Goal: Task Accomplishment & Management: Manage account settings

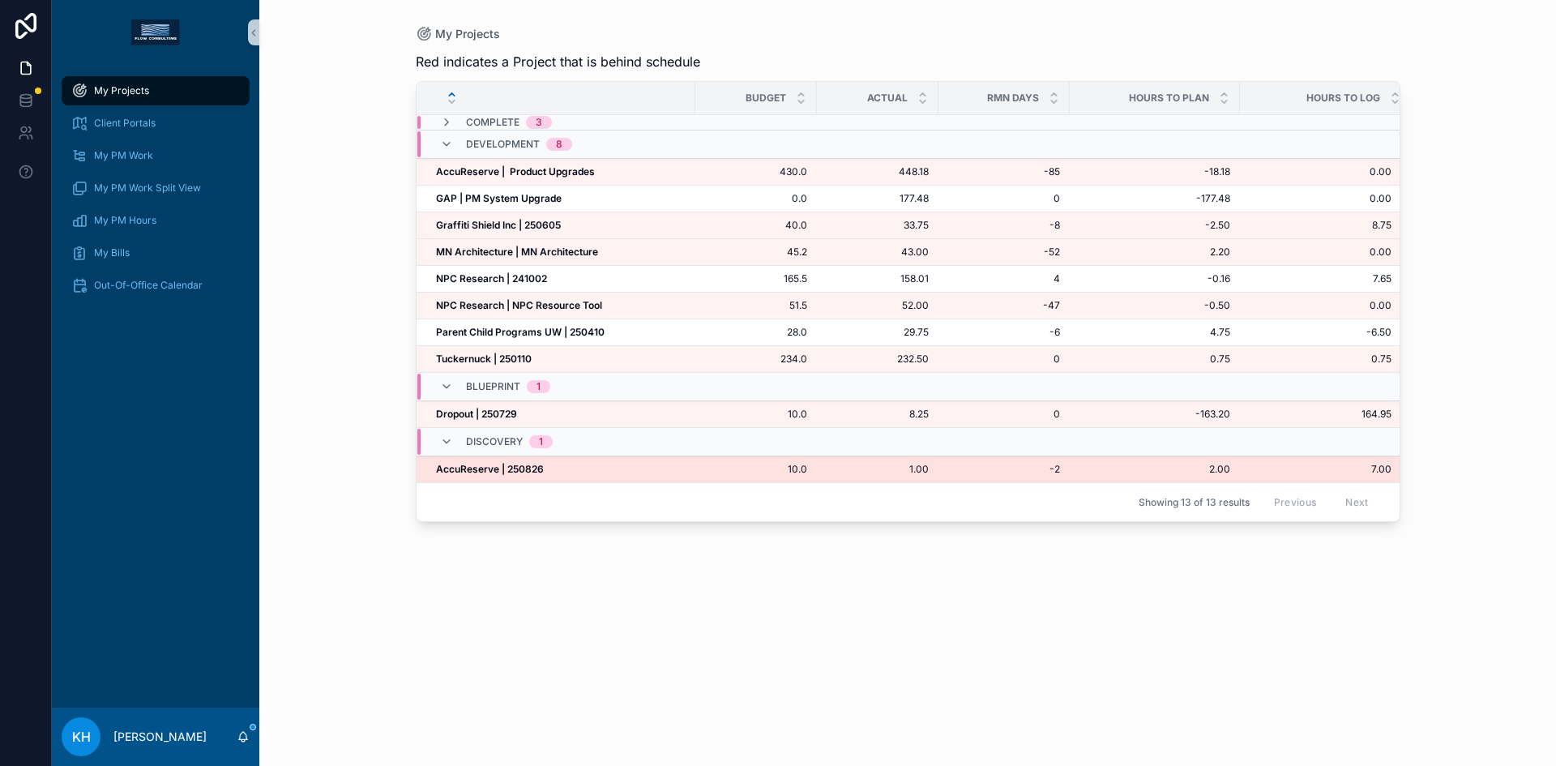
click at [500, 468] on strong "AccuReserve | 250826" at bounding box center [490, 469] width 108 height 12
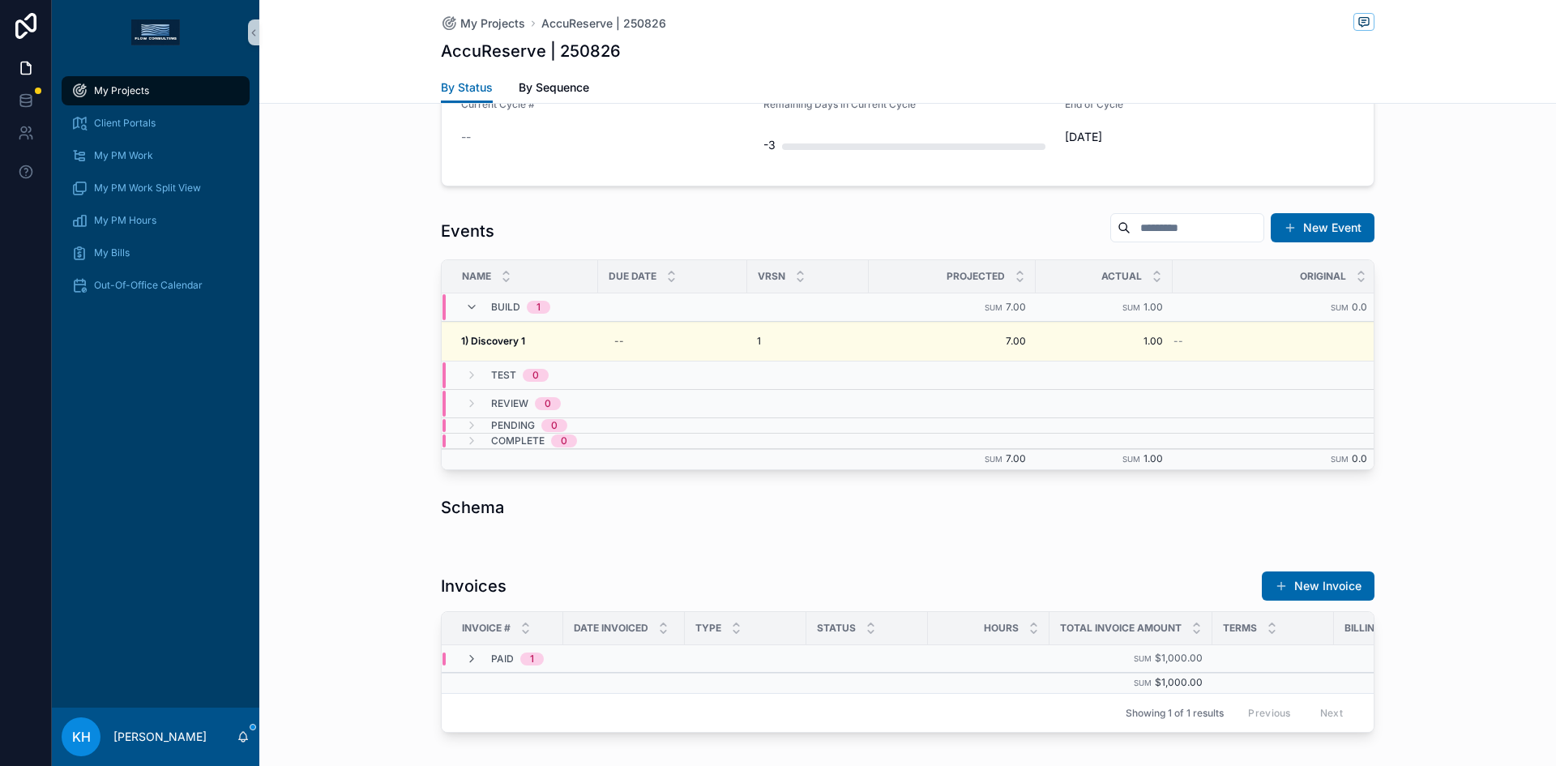
scroll to position [604, 0]
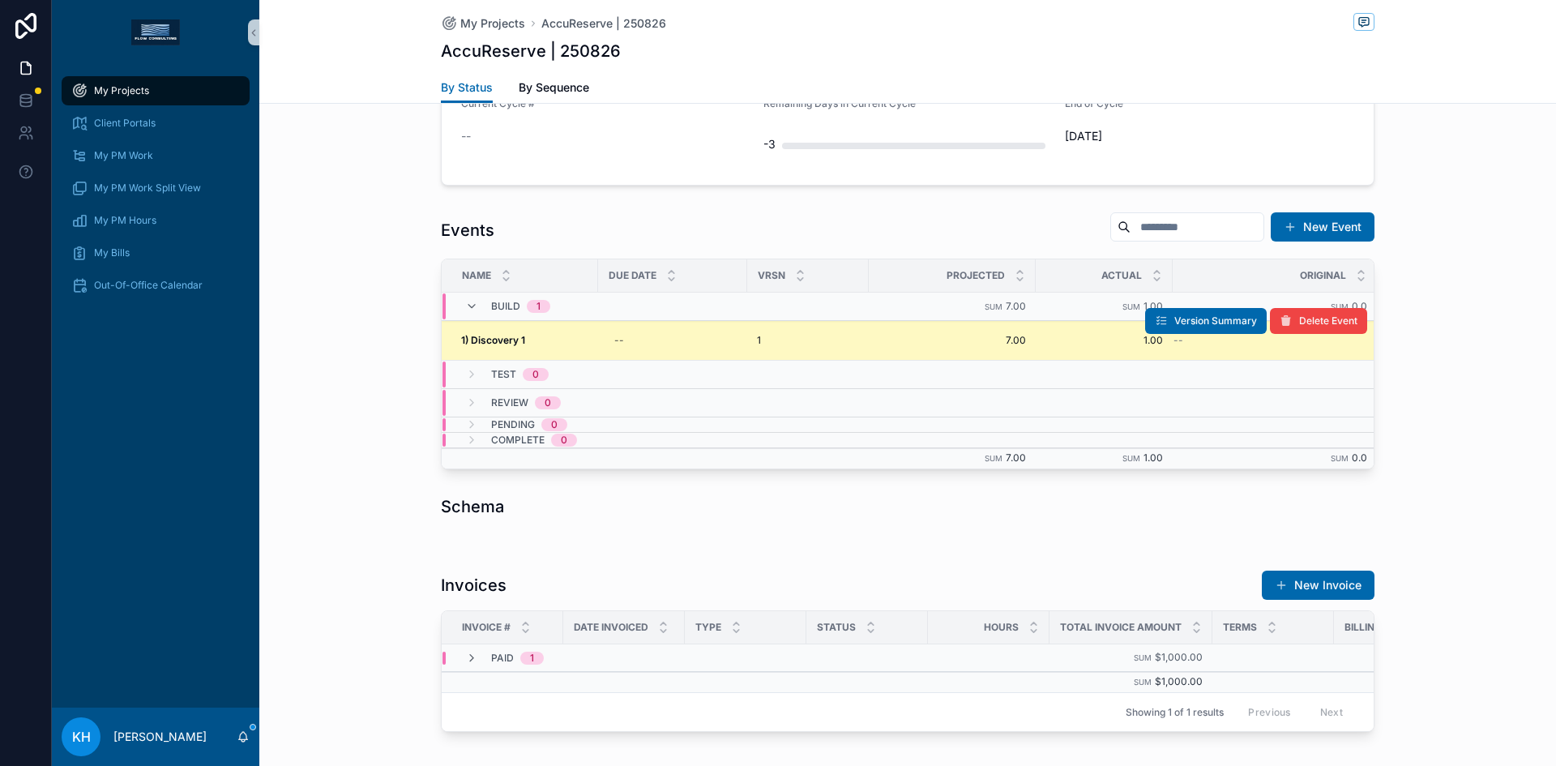
click at [747, 344] on td "1" at bounding box center [808, 341] width 122 height 40
click at [586, 336] on td "1) Discovery 1 1) Discovery 1" at bounding box center [520, 341] width 156 height 40
click at [521, 342] on div "1) Discovery 1 1) Discovery 1" at bounding box center [524, 340] width 127 height 13
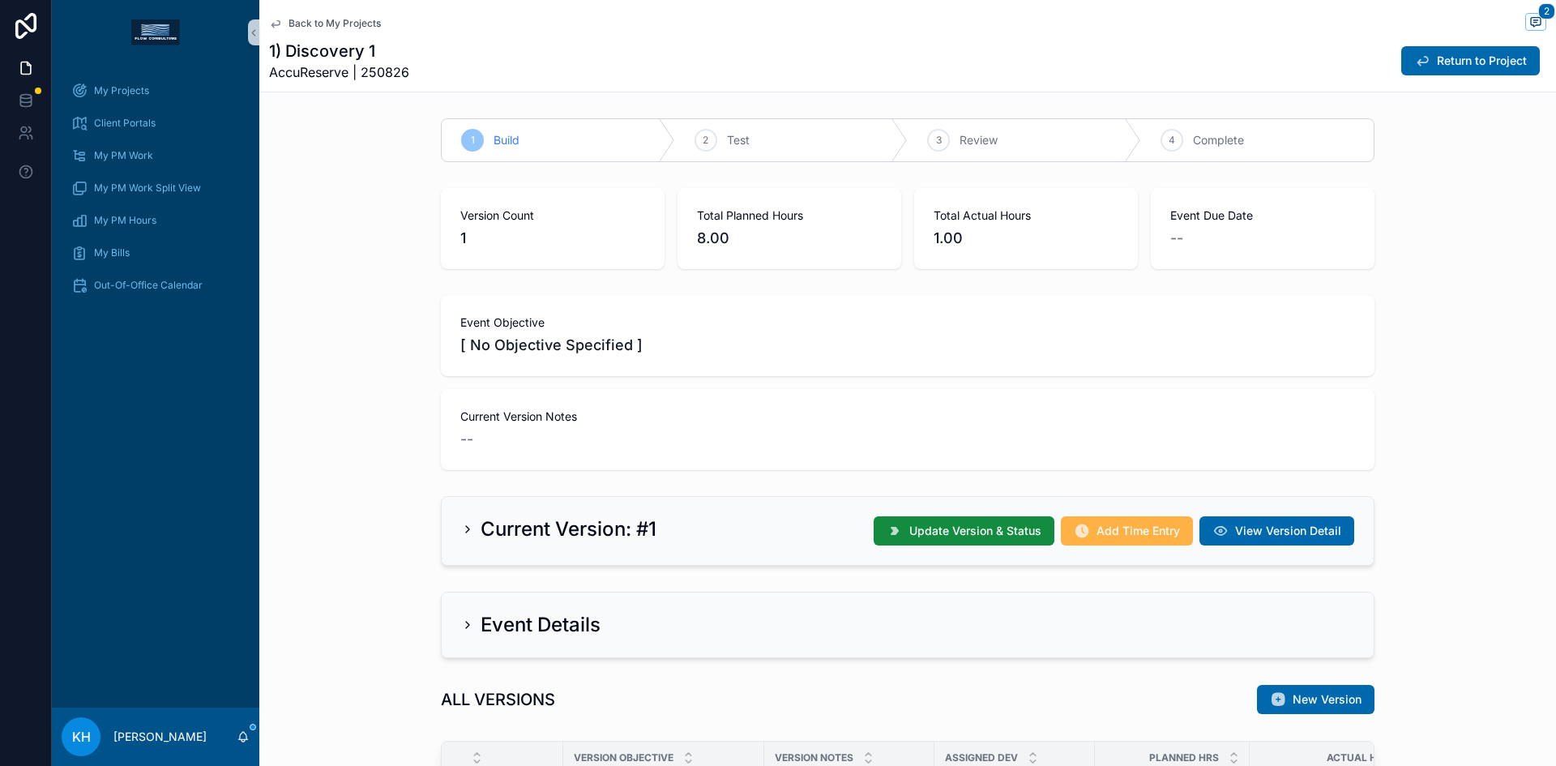
click at [1104, 534] on span "Add Time Entry" at bounding box center [1138, 531] width 83 height 16
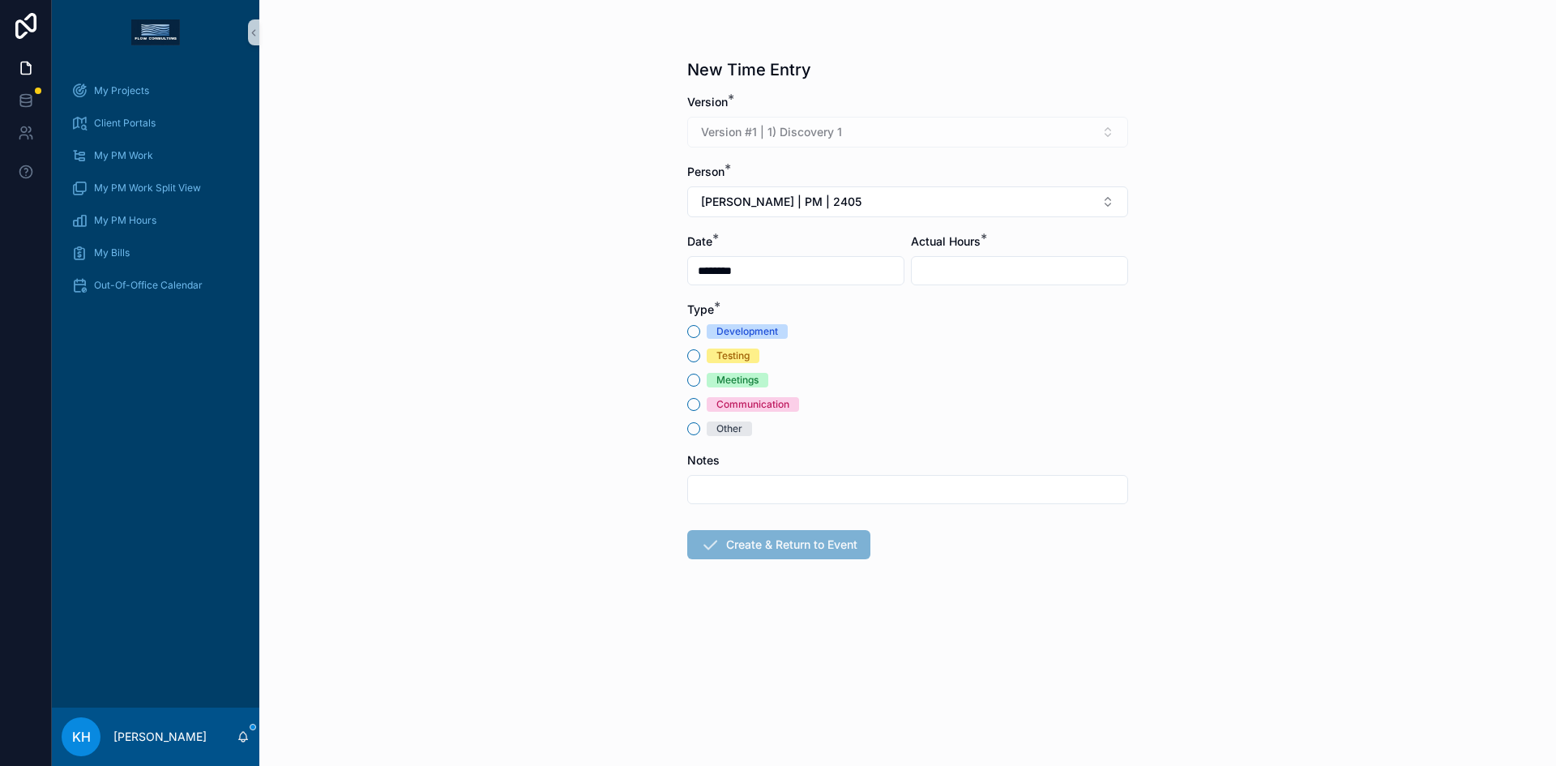
click at [1049, 280] on input "scrollable content" at bounding box center [1020, 270] width 216 height 23
type input "****"
click at [695, 379] on button "Meetings" at bounding box center [693, 380] width 13 height 13
click at [719, 489] on input "scrollable content" at bounding box center [907, 489] width 439 height 23
type input "**********"
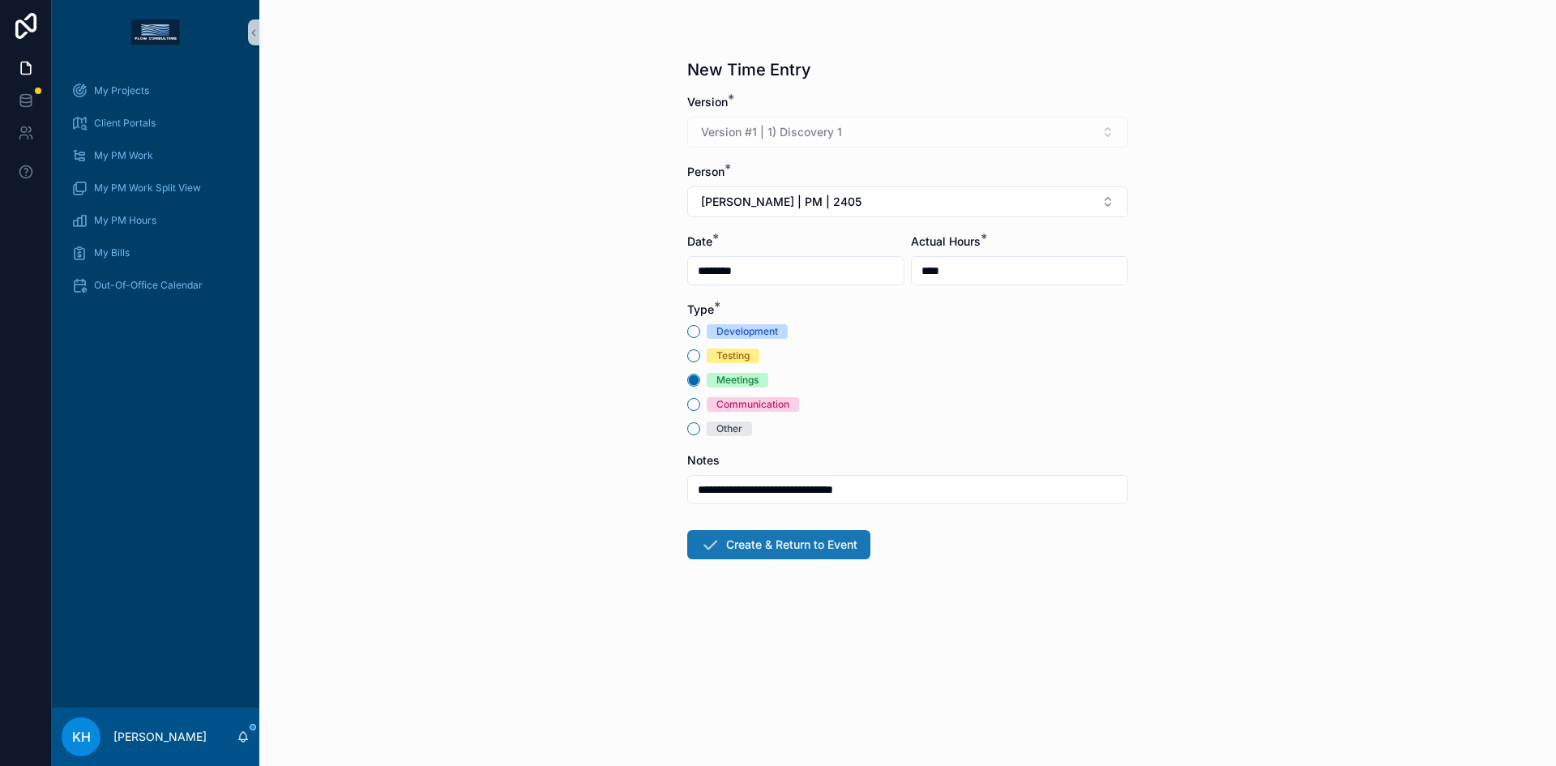
click at [752, 542] on button "Create & Return to Event" at bounding box center [778, 544] width 183 height 29
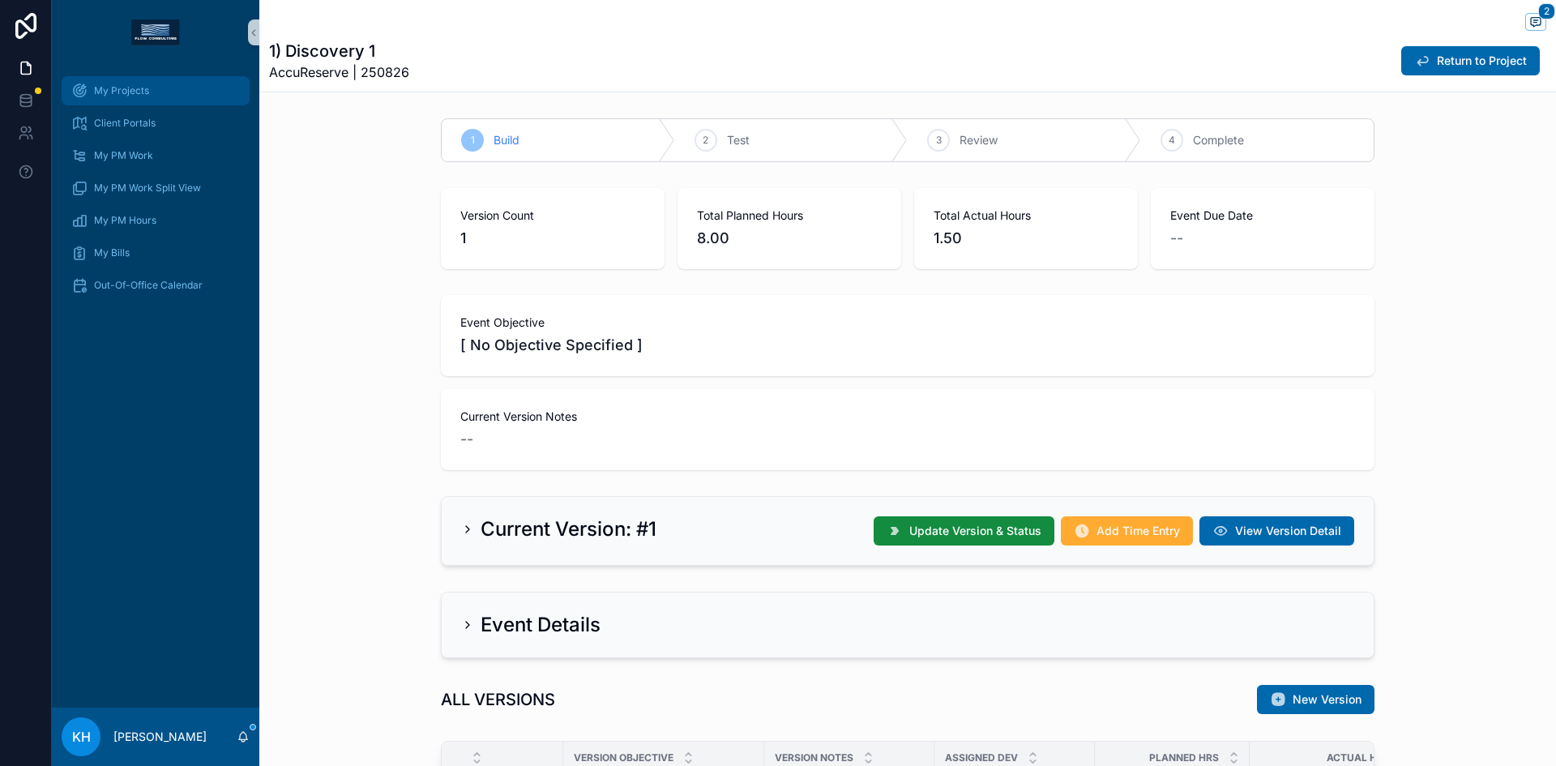
click at [135, 96] on span "My Projects" at bounding box center [121, 90] width 55 height 13
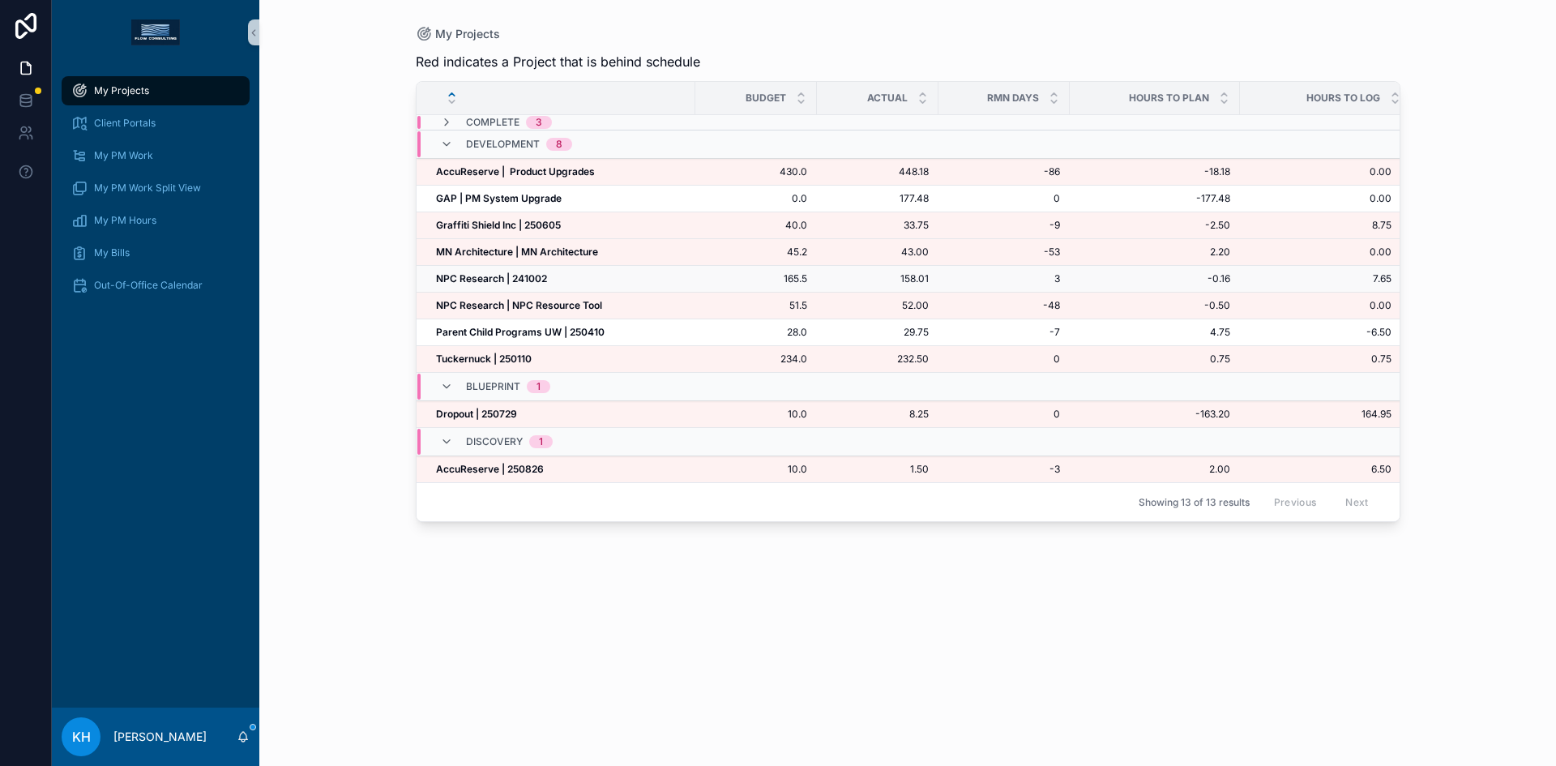
click at [497, 279] on strong "NPC Research | 241002" at bounding box center [491, 278] width 111 height 12
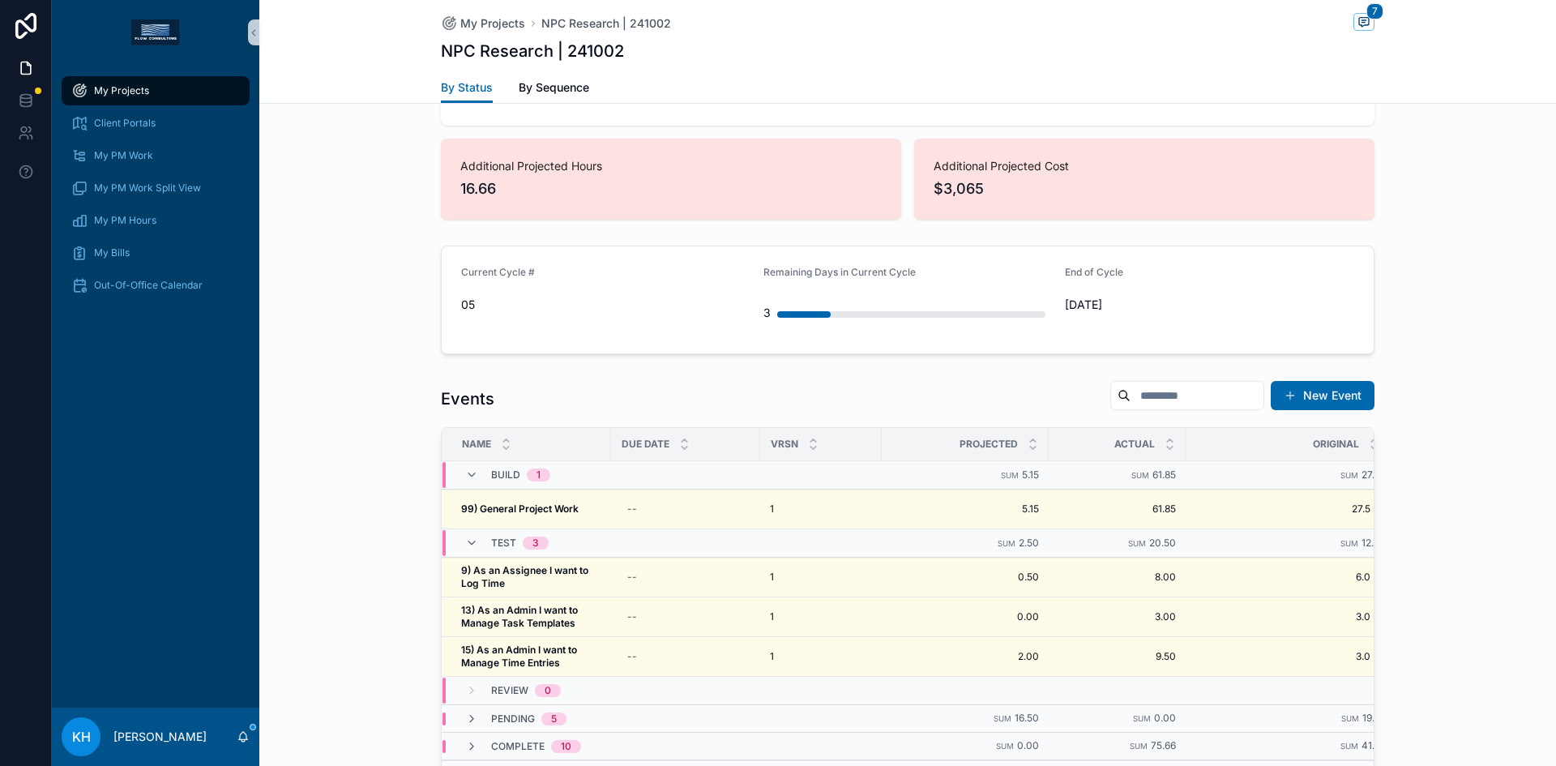
scroll to position [449, 0]
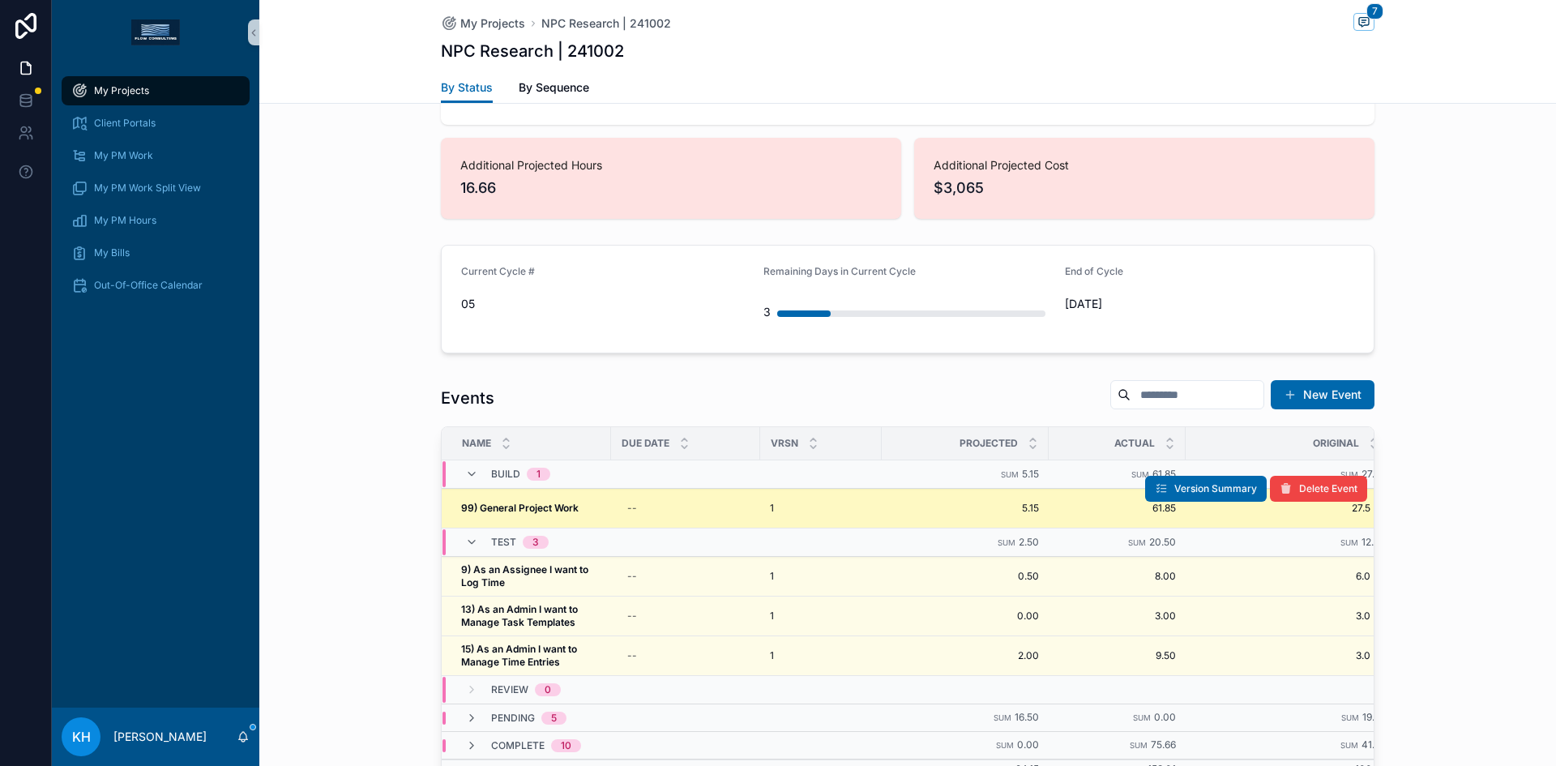
click at [571, 505] on strong "99) General Project Work" at bounding box center [520, 508] width 118 height 12
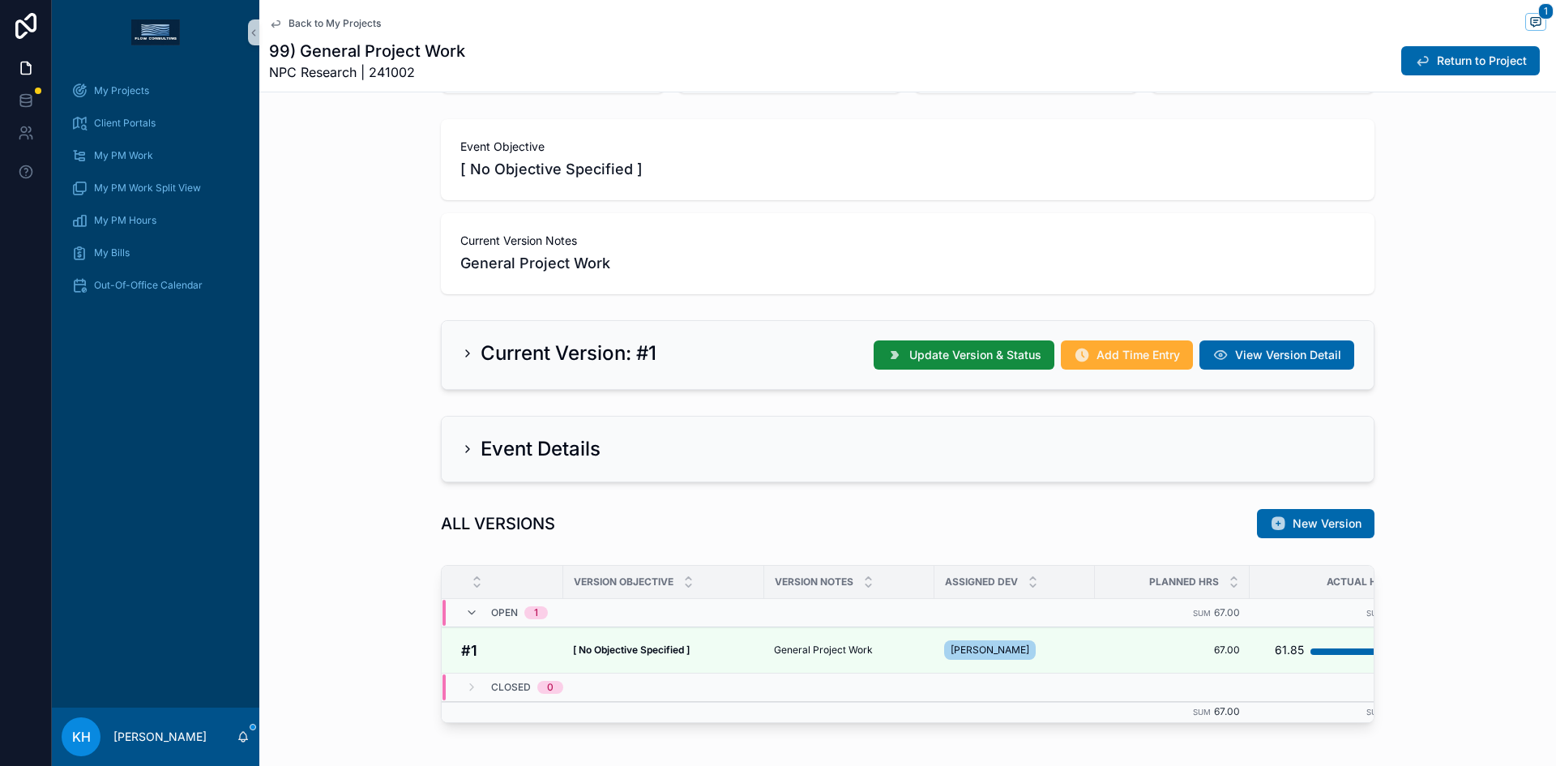
scroll to position [177, 0]
click at [1095, 366] on button "Add Time Entry" at bounding box center [1127, 354] width 132 height 29
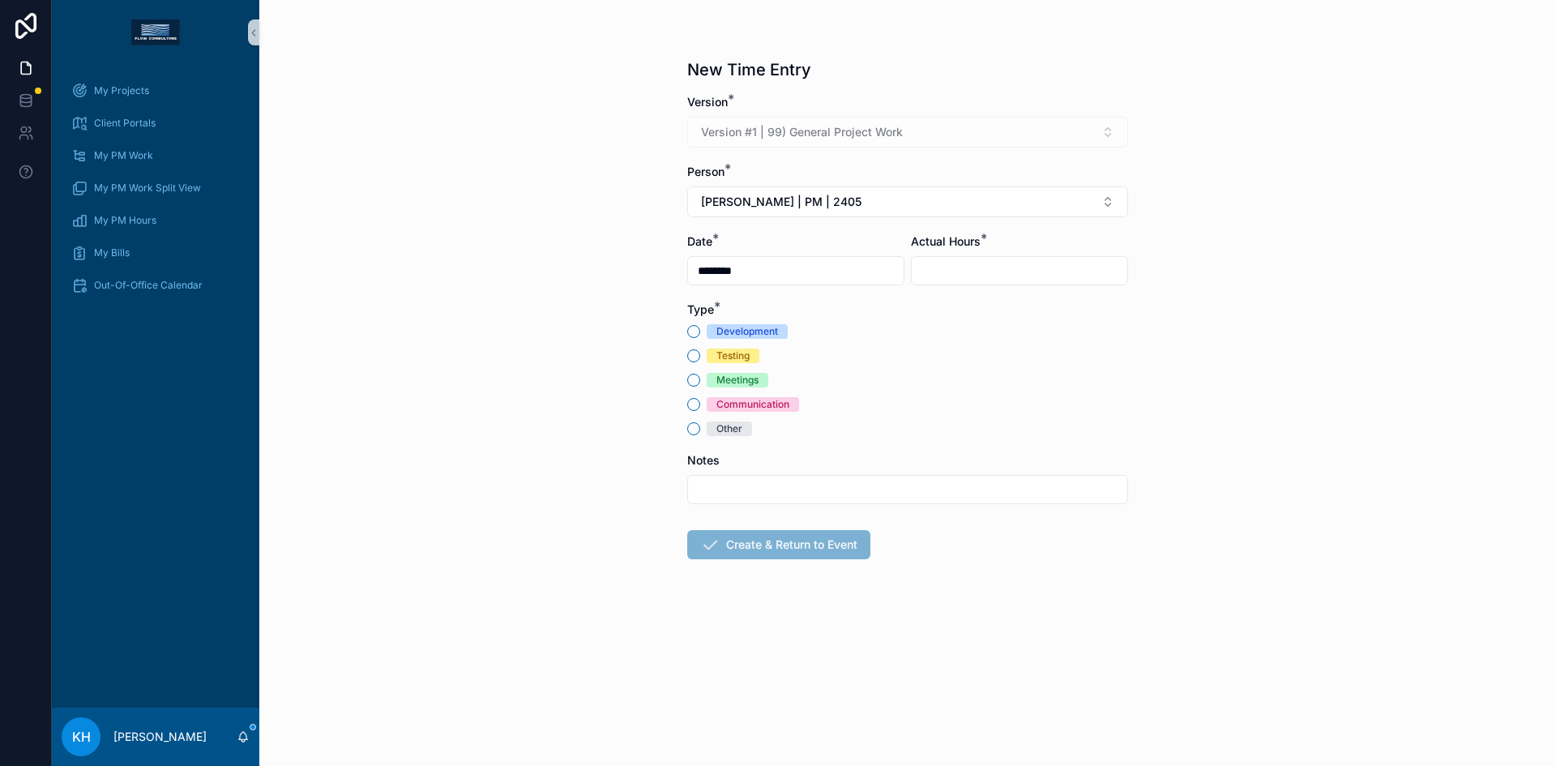
click at [944, 274] on input "scrollable content" at bounding box center [1020, 270] width 216 height 23
type input "****"
click at [693, 381] on button "Meetings" at bounding box center [693, 380] width 13 height 13
click at [729, 486] on input "scrollable content" at bounding box center [907, 489] width 439 height 23
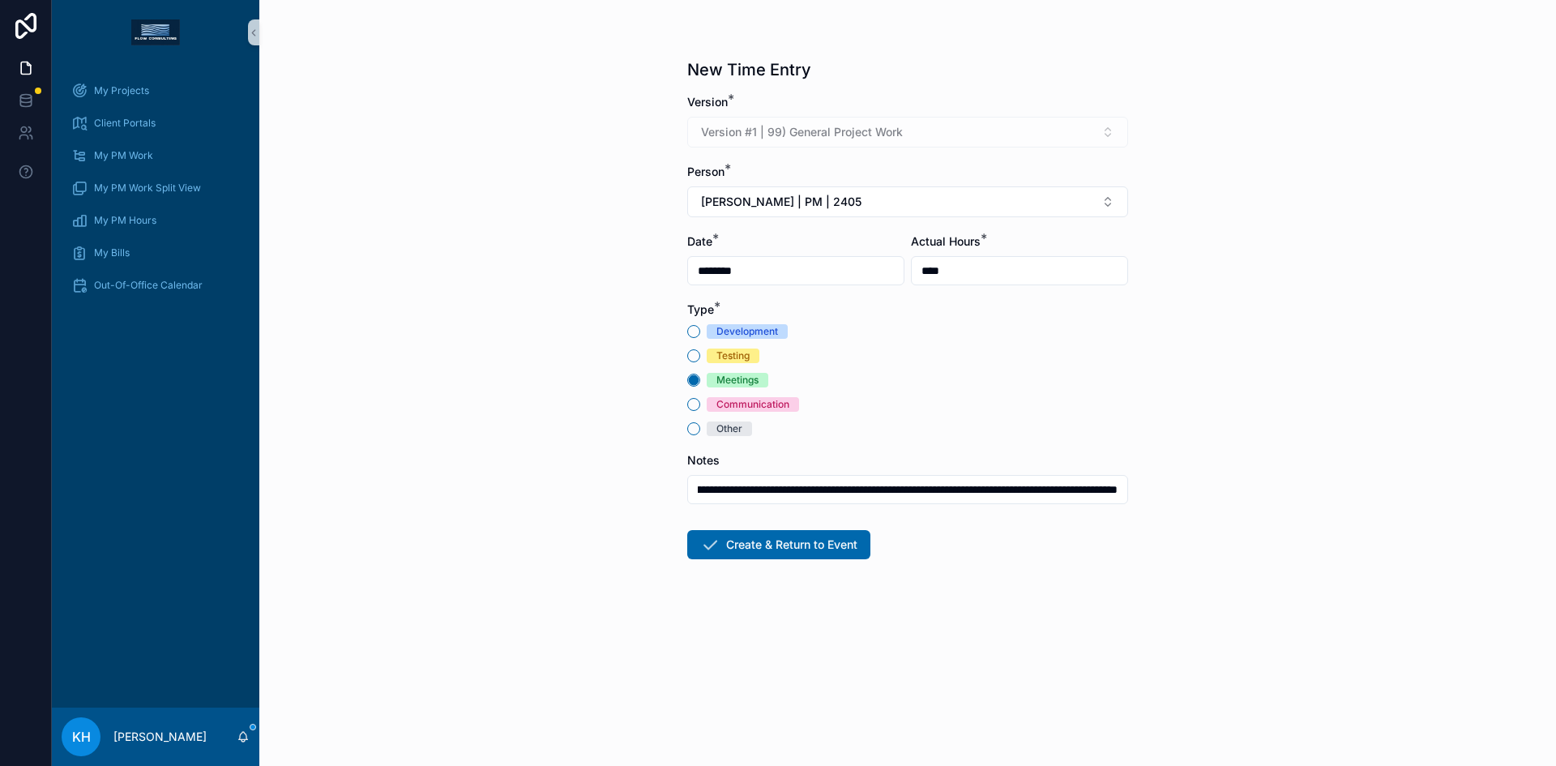
scroll to position [0, 197]
type input "**********"
click at [817, 551] on button "Create & Return to Event" at bounding box center [778, 544] width 183 height 29
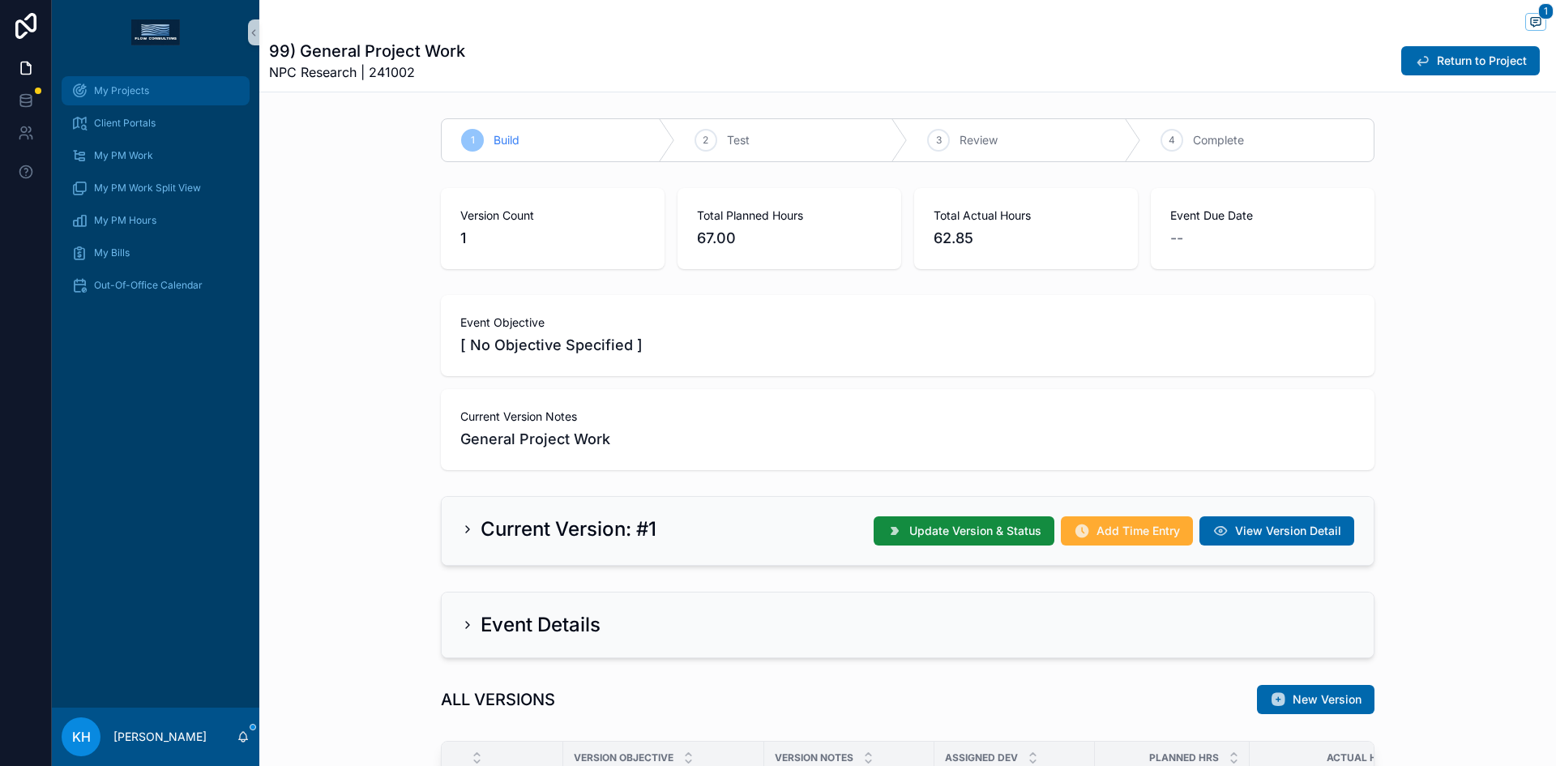
click at [122, 89] on span "My Projects" at bounding box center [121, 90] width 55 height 13
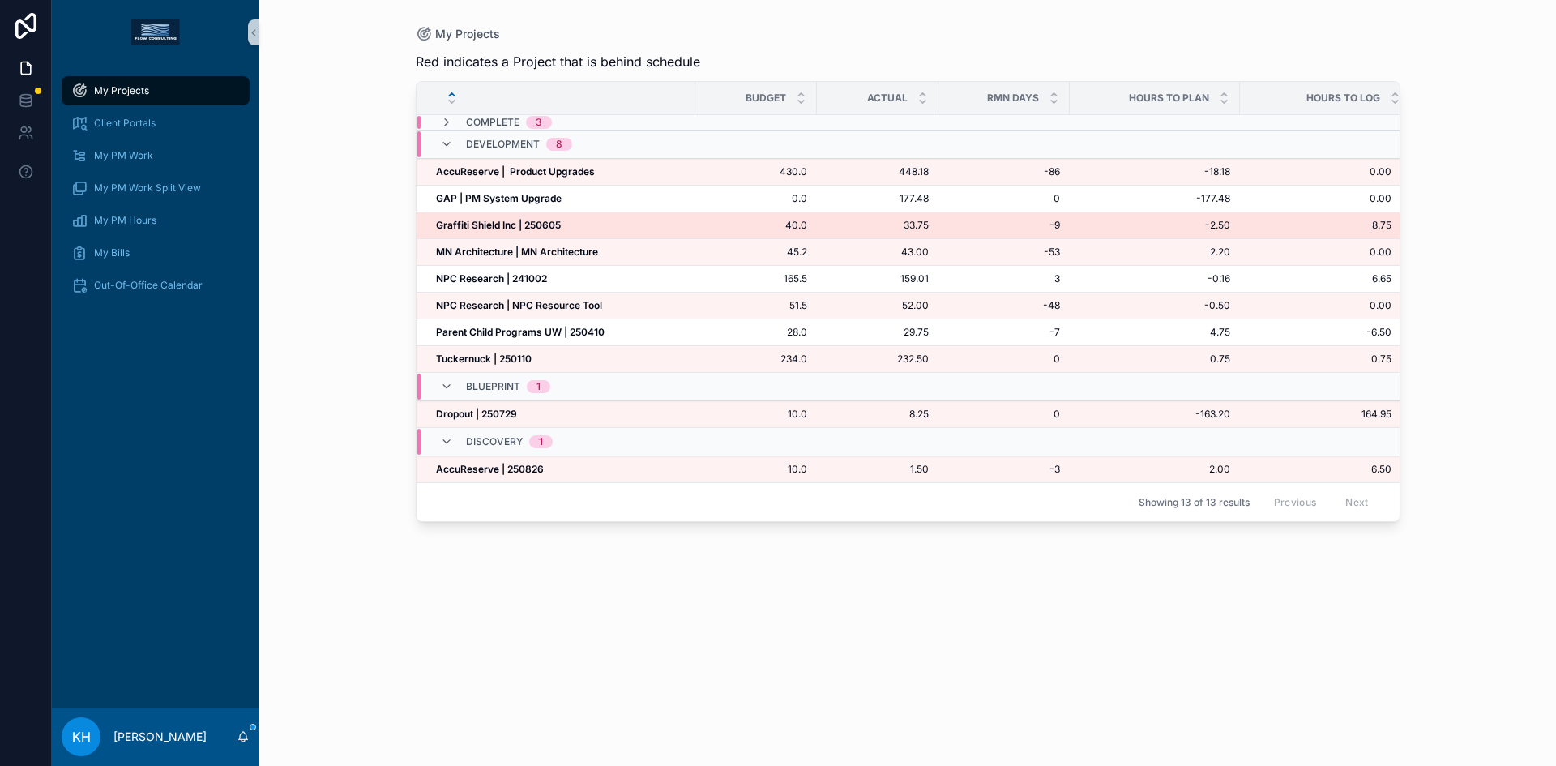
click at [482, 225] on strong "Graffiti Shield Inc | 250605" at bounding box center [498, 225] width 125 height 12
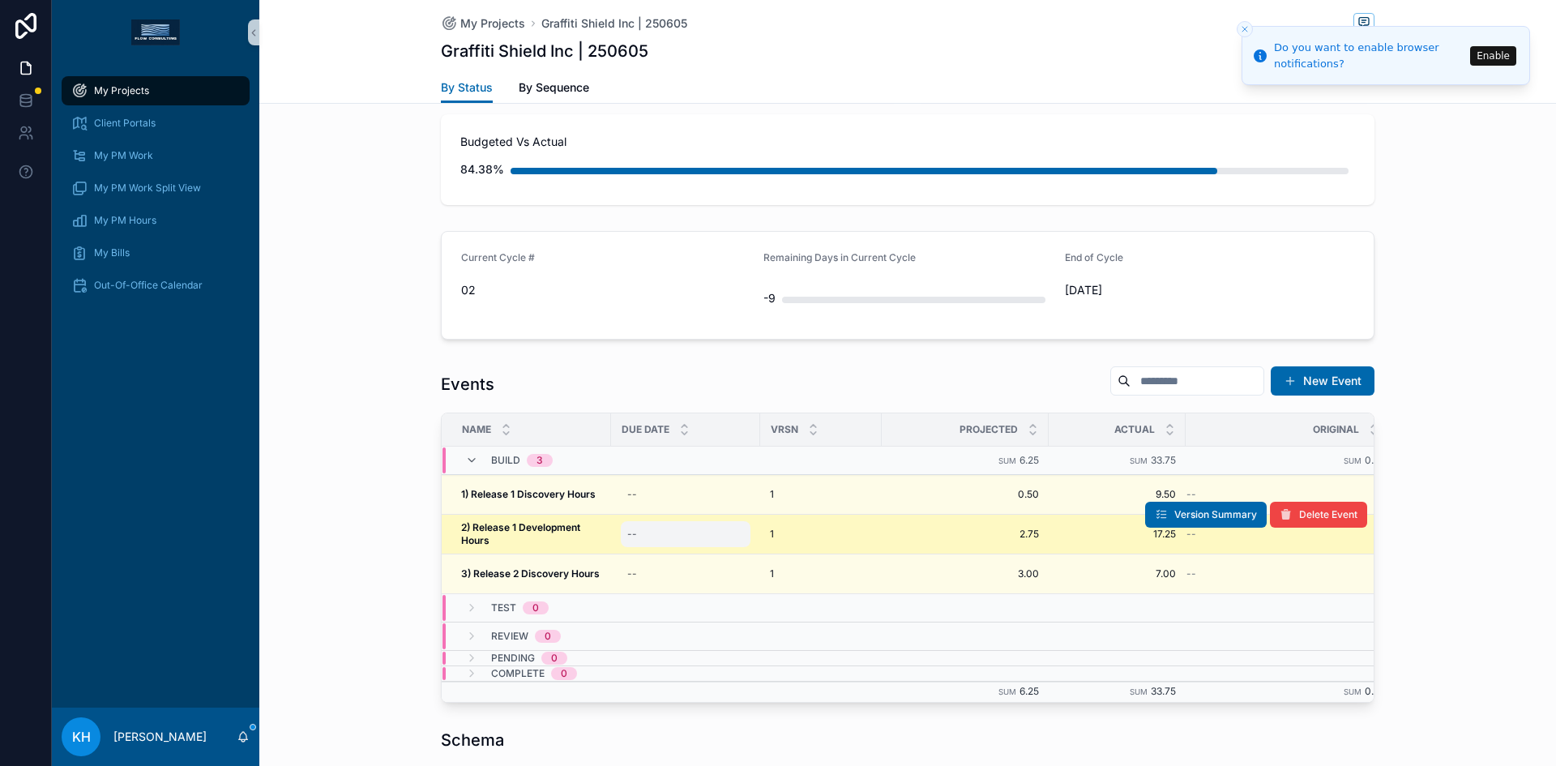
scroll to position [451, 0]
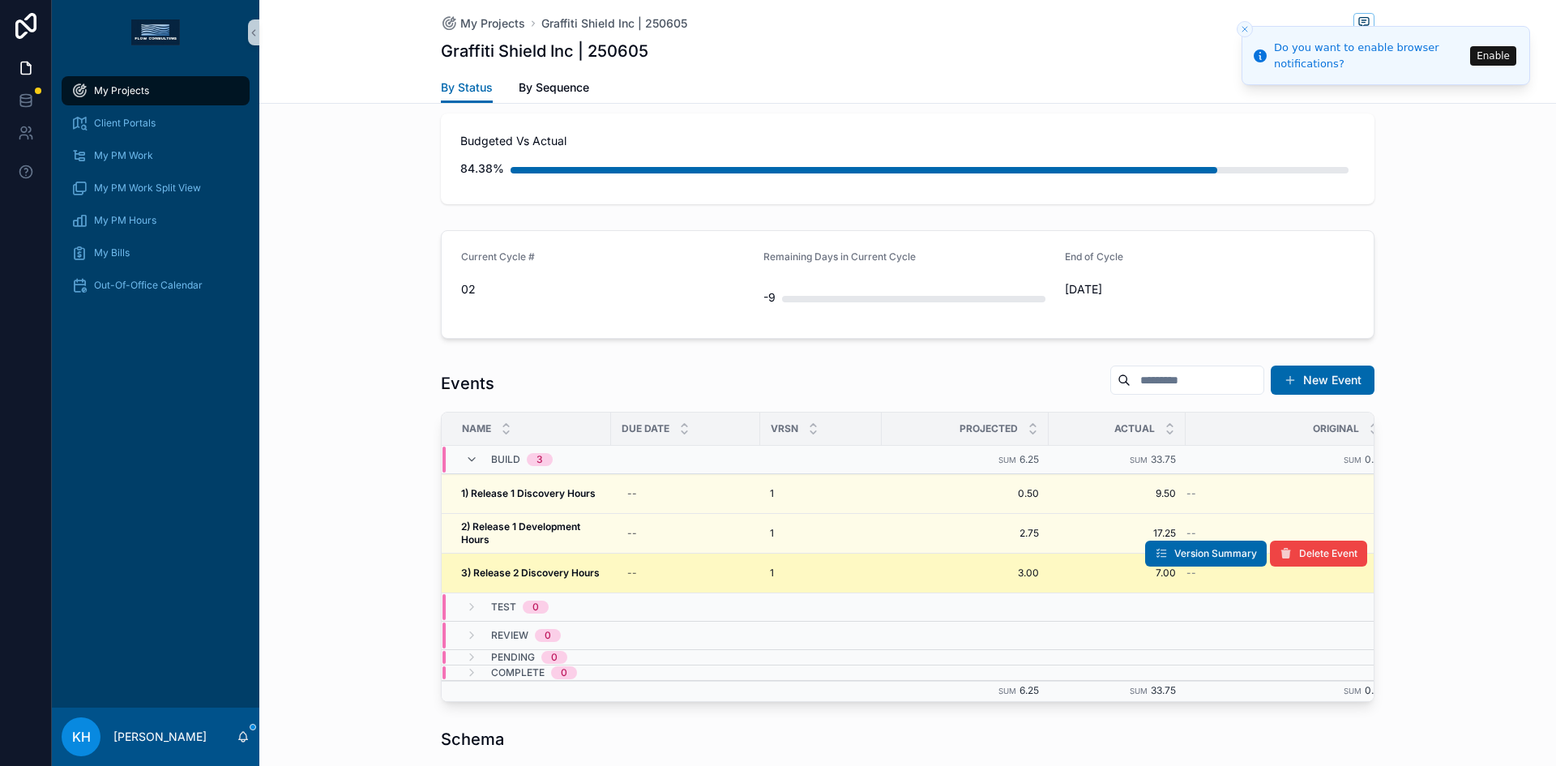
click at [571, 569] on strong "3) Release 2 Discovery Hours" at bounding box center [530, 572] width 139 height 12
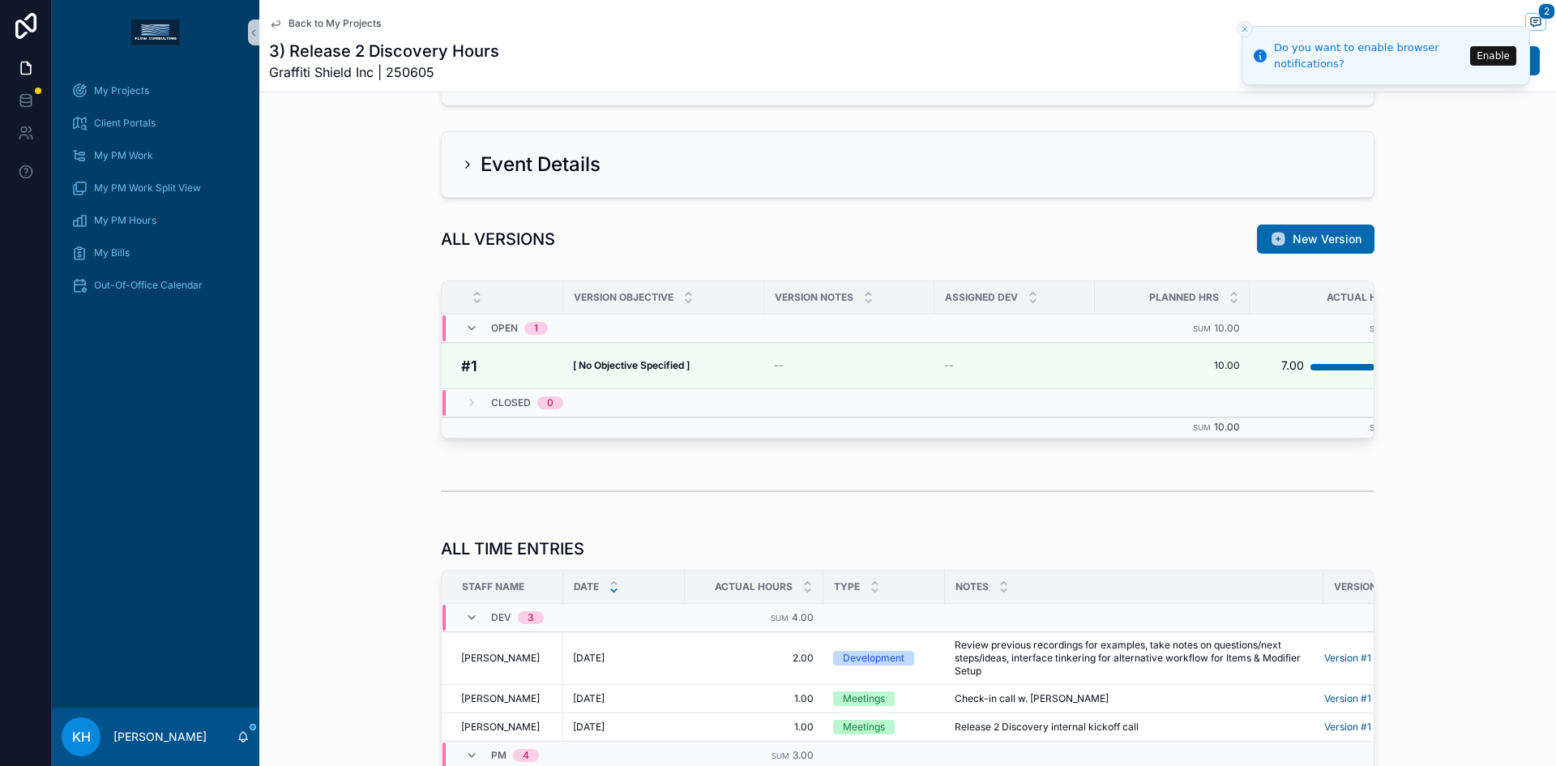
scroll to position [461, 0]
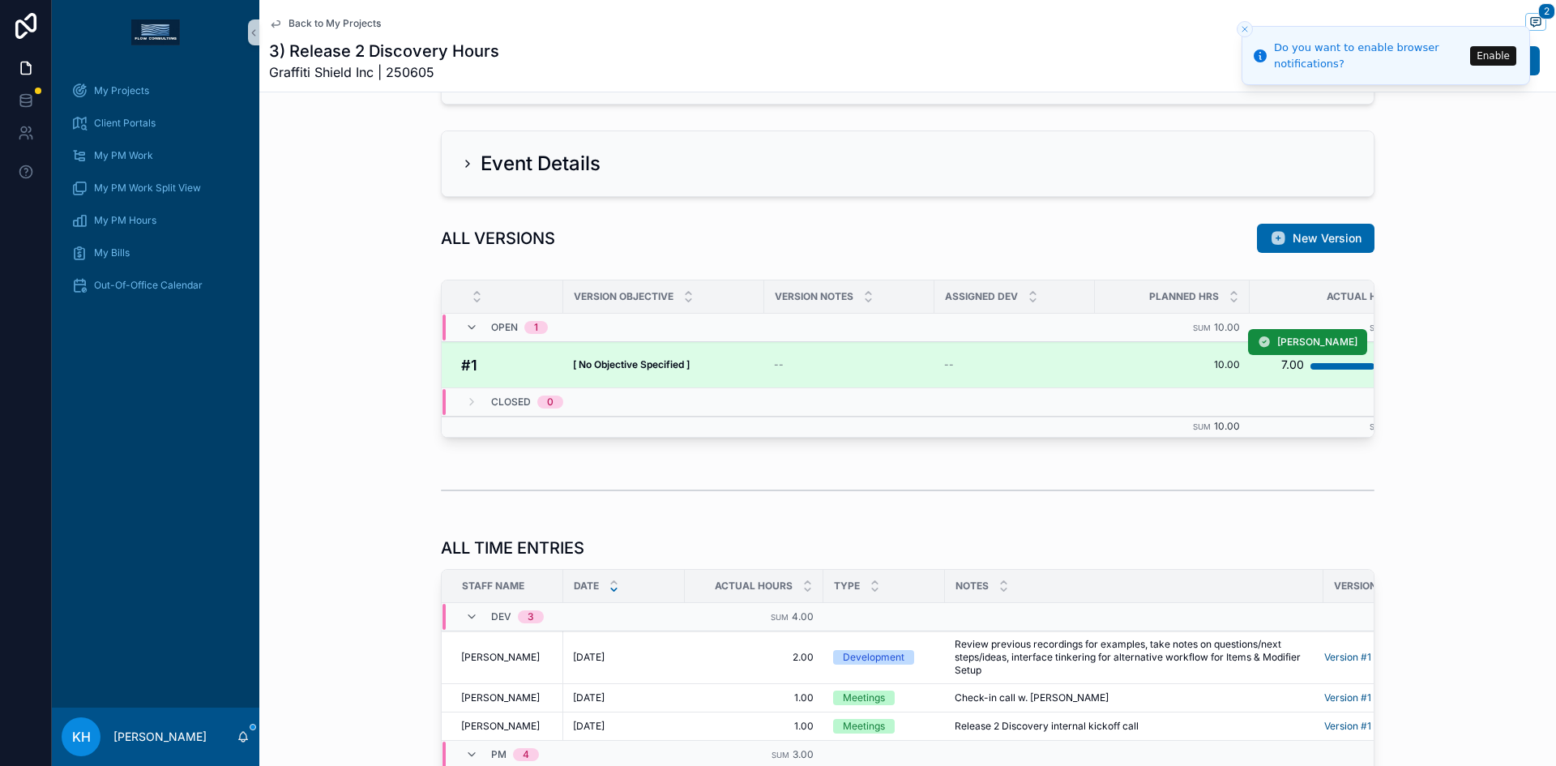
click at [764, 370] on td "--" at bounding box center [849, 365] width 170 height 46
click at [776, 362] on span "--" at bounding box center [779, 364] width 10 height 13
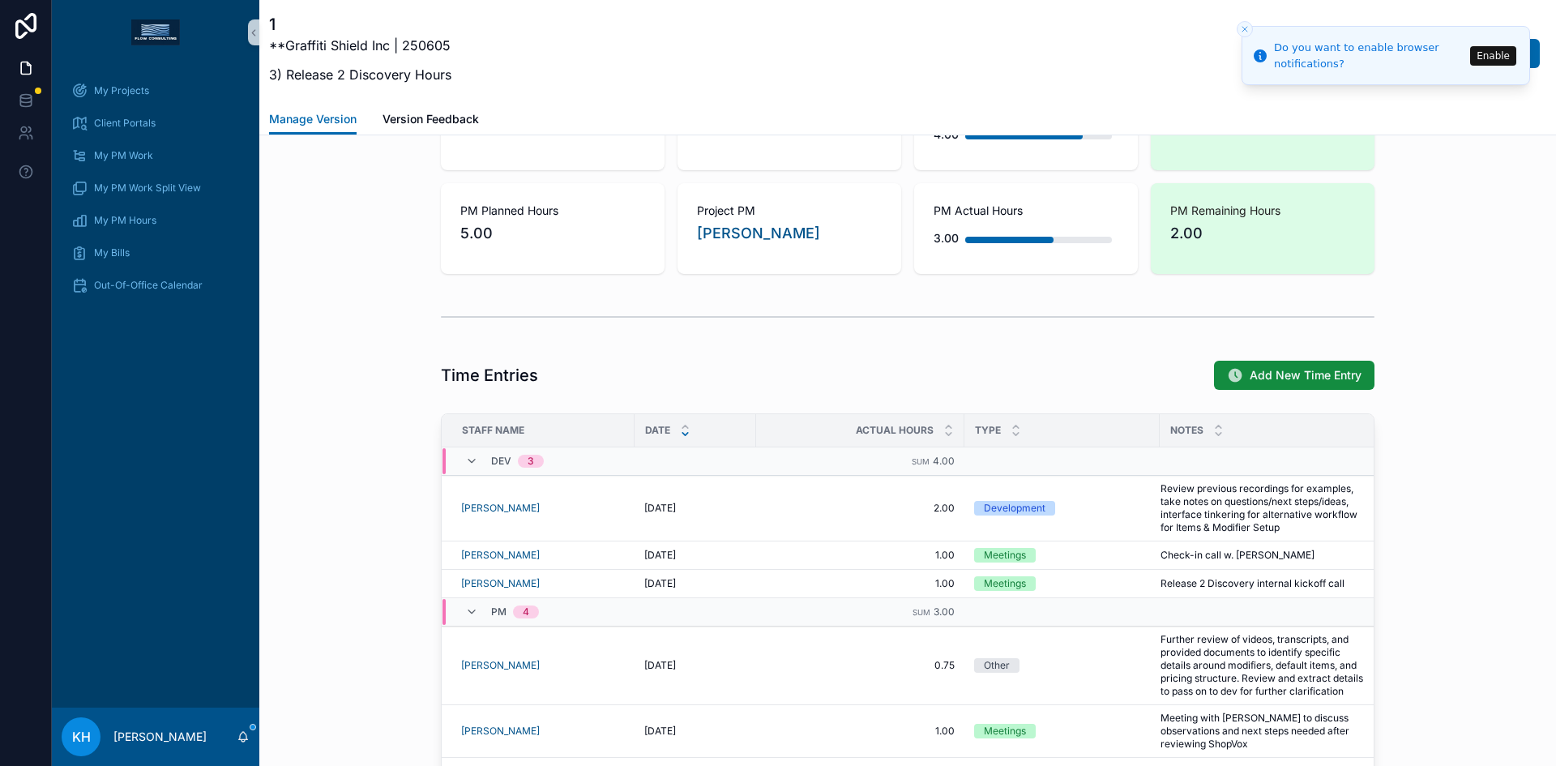
scroll to position [643, 0]
click at [1284, 377] on span "Add New Time Entry" at bounding box center [1306, 374] width 112 height 16
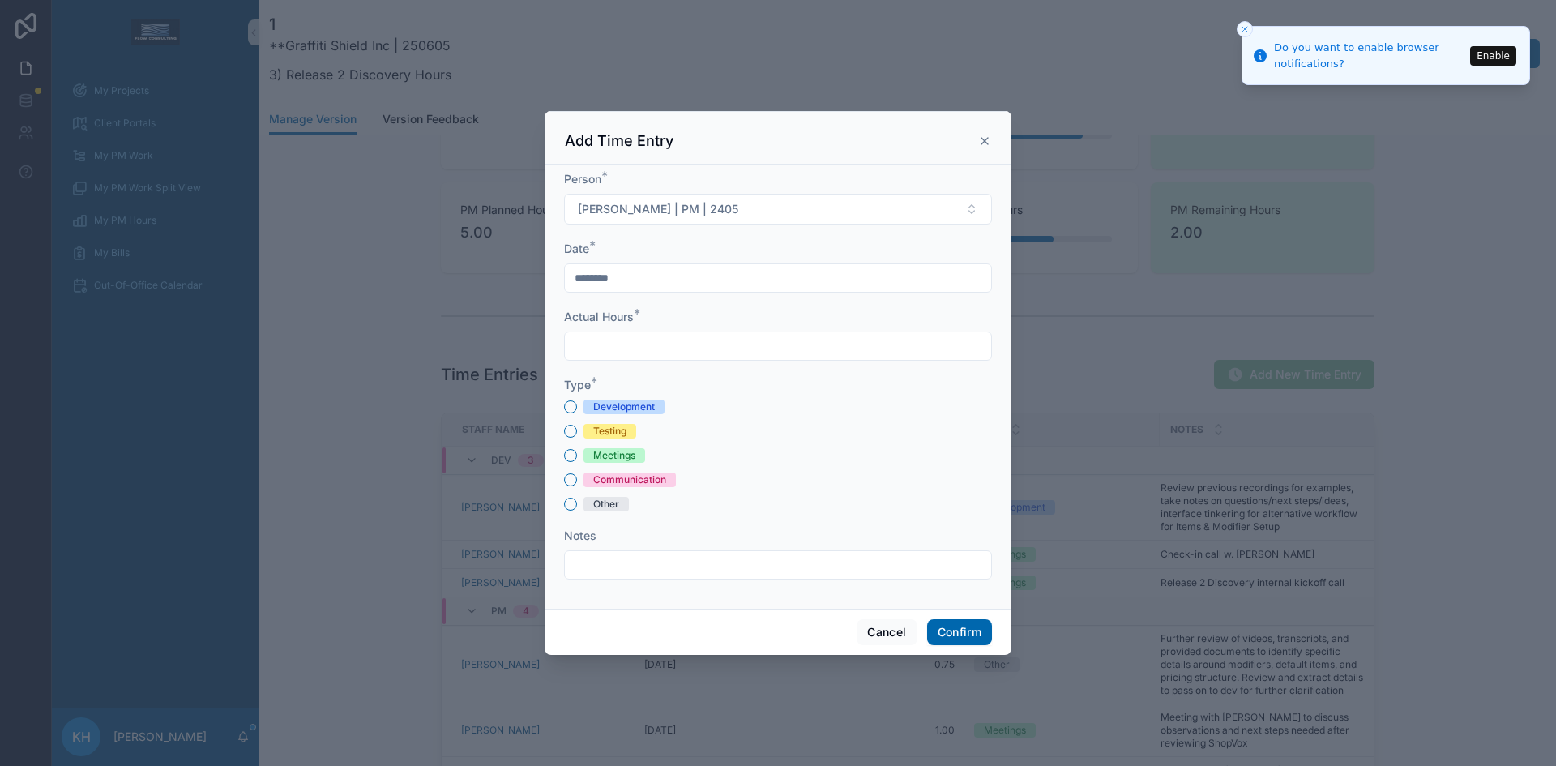
click at [745, 349] on input "text" at bounding box center [778, 346] width 426 height 23
type input "****"
click at [571, 455] on button "Meetings" at bounding box center [570, 455] width 13 height 13
click at [609, 559] on input "text" at bounding box center [778, 565] width 426 height 23
type input "**********"
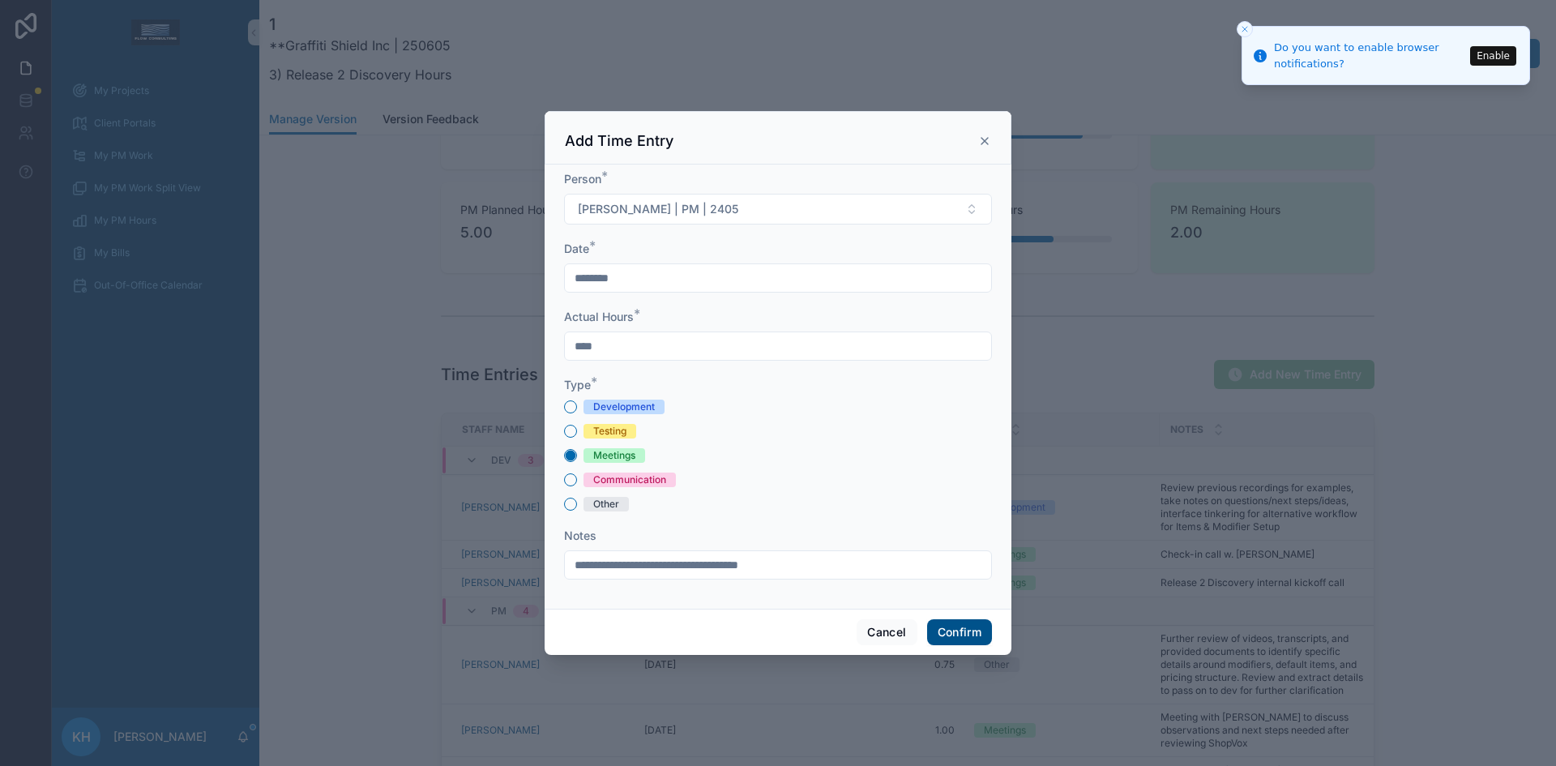
click at [952, 636] on button "Confirm" at bounding box center [959, 632] width 65 height 26
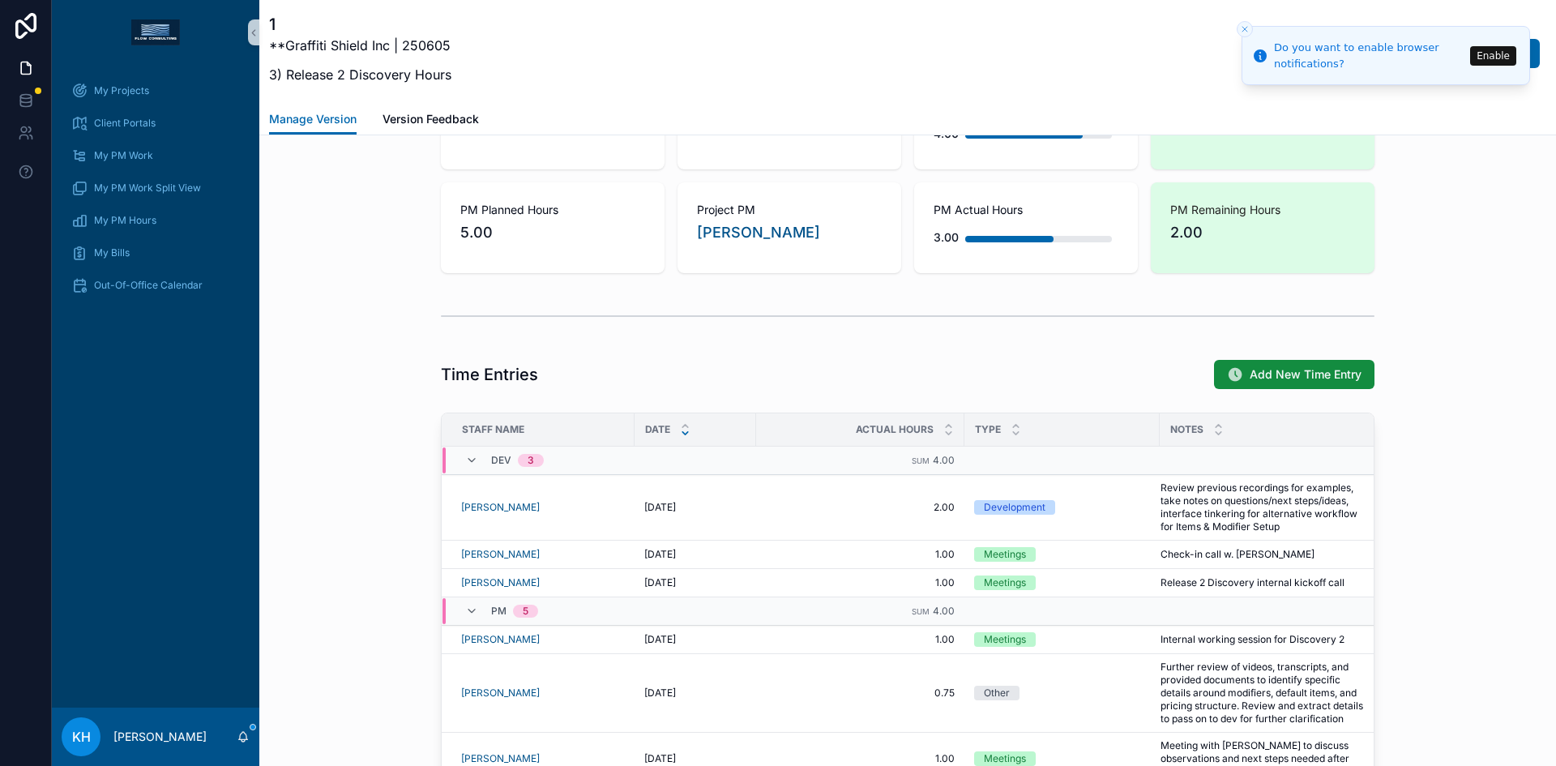
click at [1485, 52] on button "Enable" at bounding box center [1493, 55] width 46 height 19
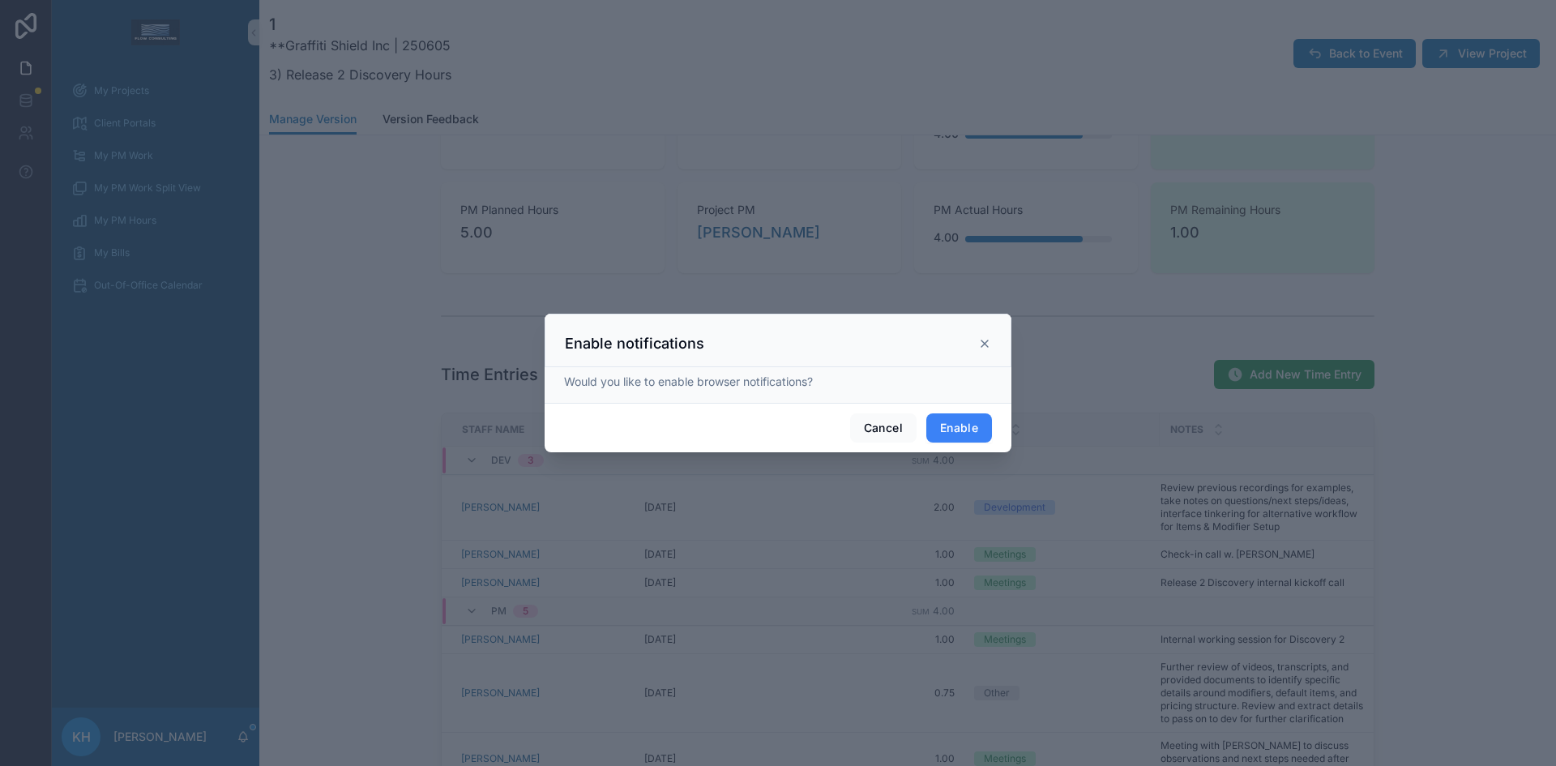
click at [952, 429] on button "Enable" at bounding box center [959, 427] width 66 height 29
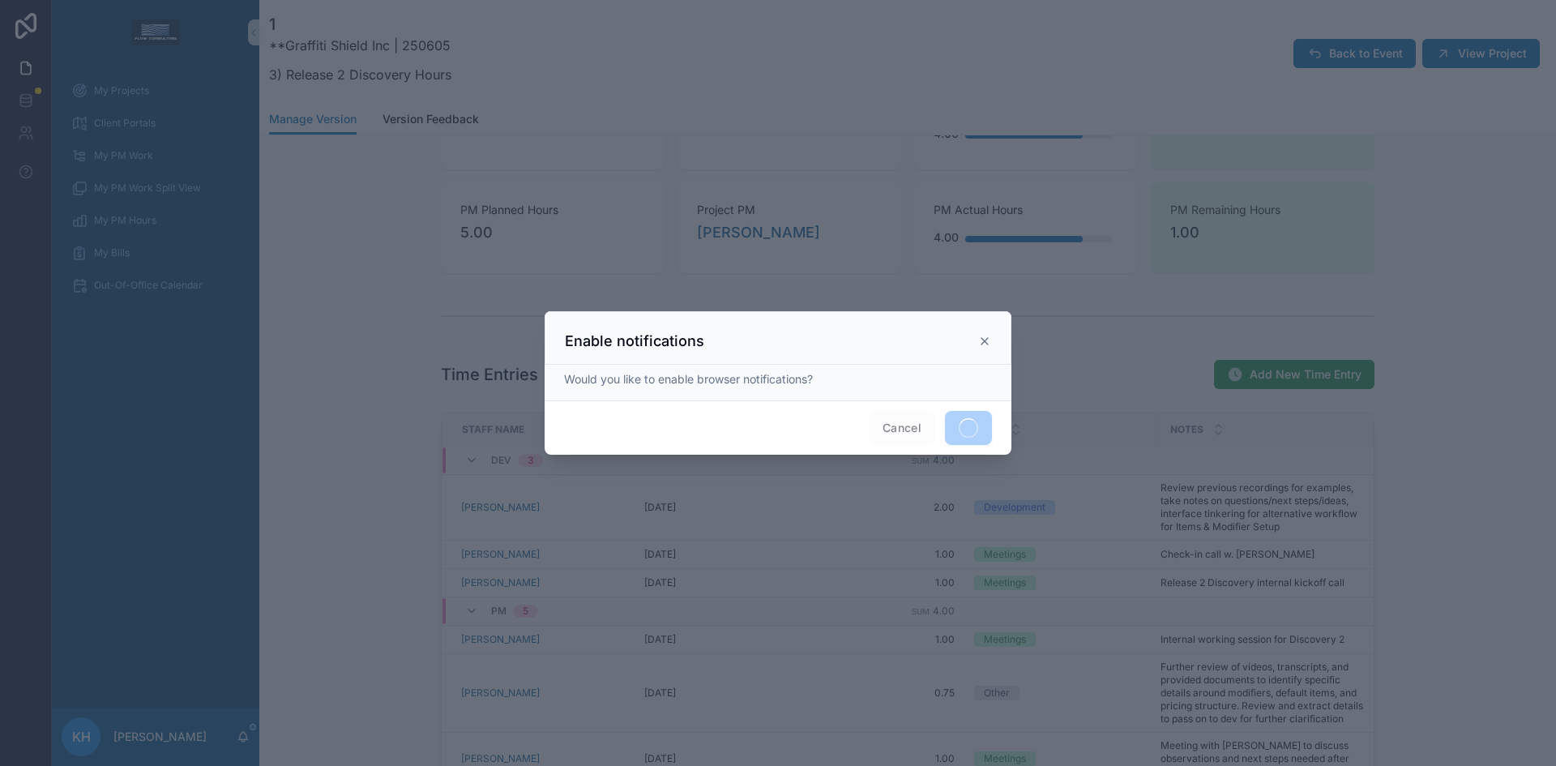
click at [981, 333] on div "Enable notifications" at bounding box center [778, 340] width 426 height 19
click at [896, 425] on span "Cancel" at bounding box center [902, 428] width 66 height 34
click at [981, 340] on icon at bounding box center [984, 341] width 13 height 13
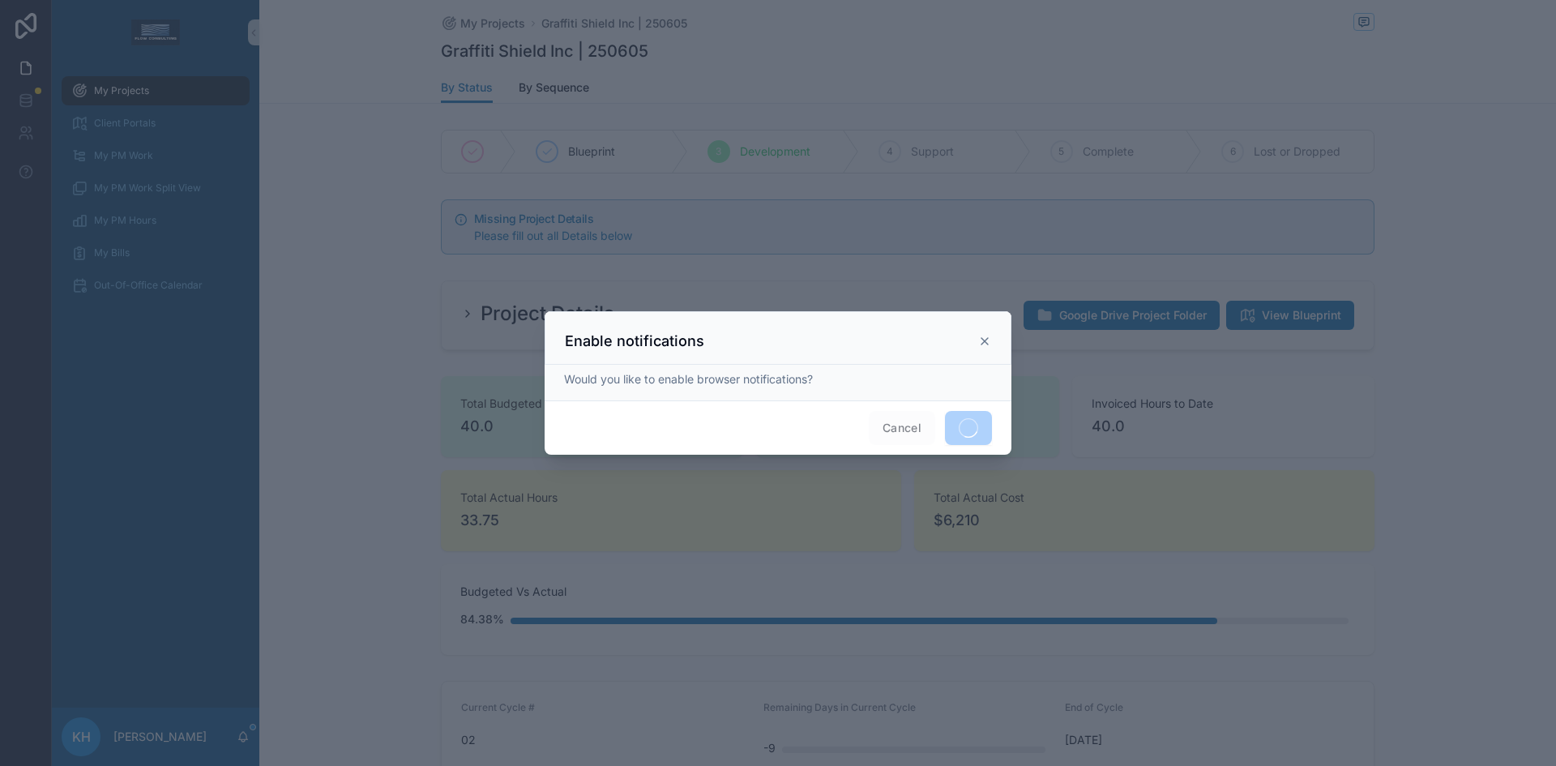
click at [981, 340] on icon at bounding box center [984, 341] width 13 height 13
click at [983, 340] on icon at bounding box center [984, 341] width 13 height 13
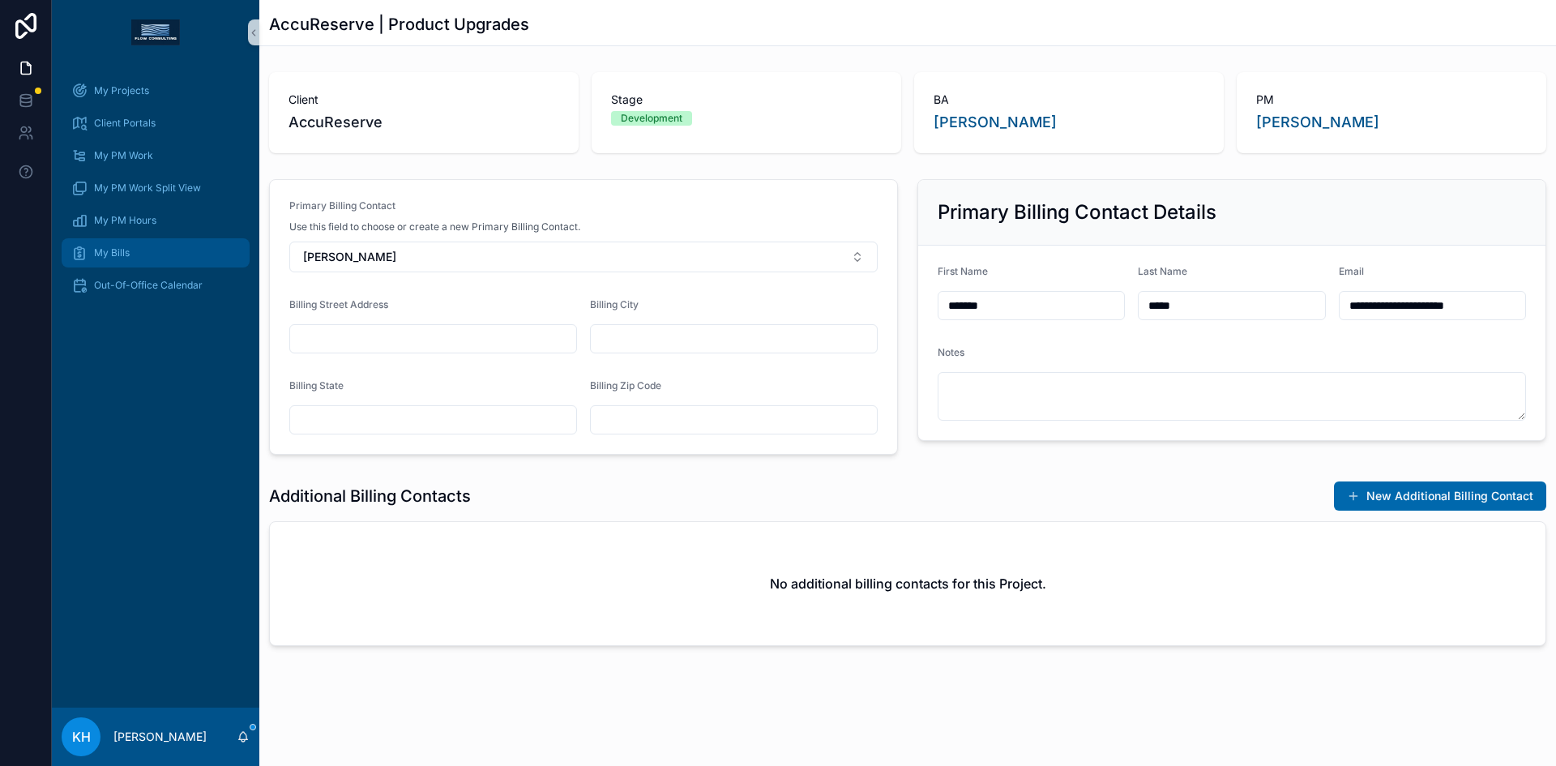
click at [114, 244] on div "My Bills" at bounding box center [155, 253] width 169 height 26
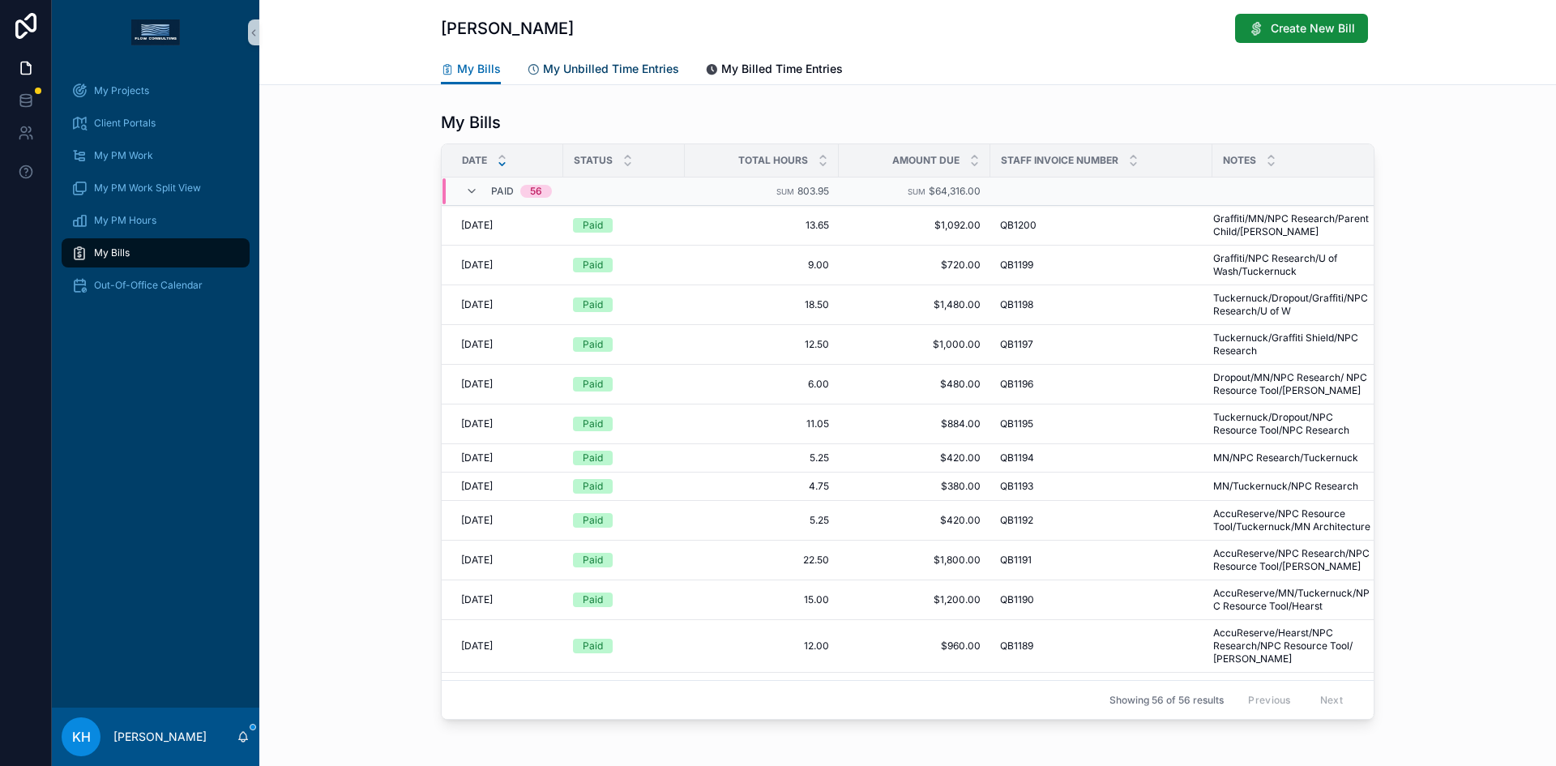
click at [596, 66] on span "My Unbilled Time Entries" at bounding box center [611, 69] width 136 height 16
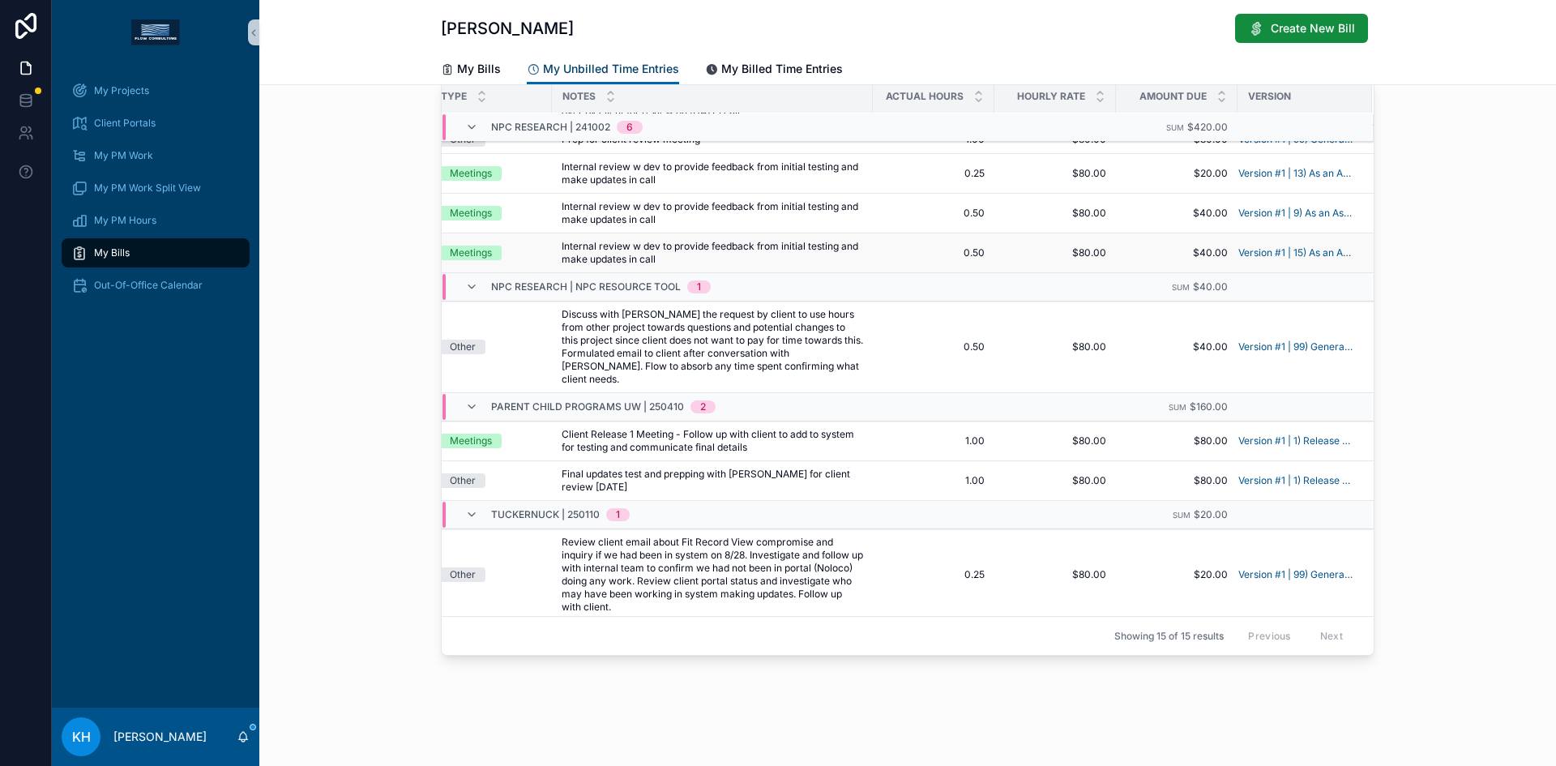
scroll to position [393, 0]
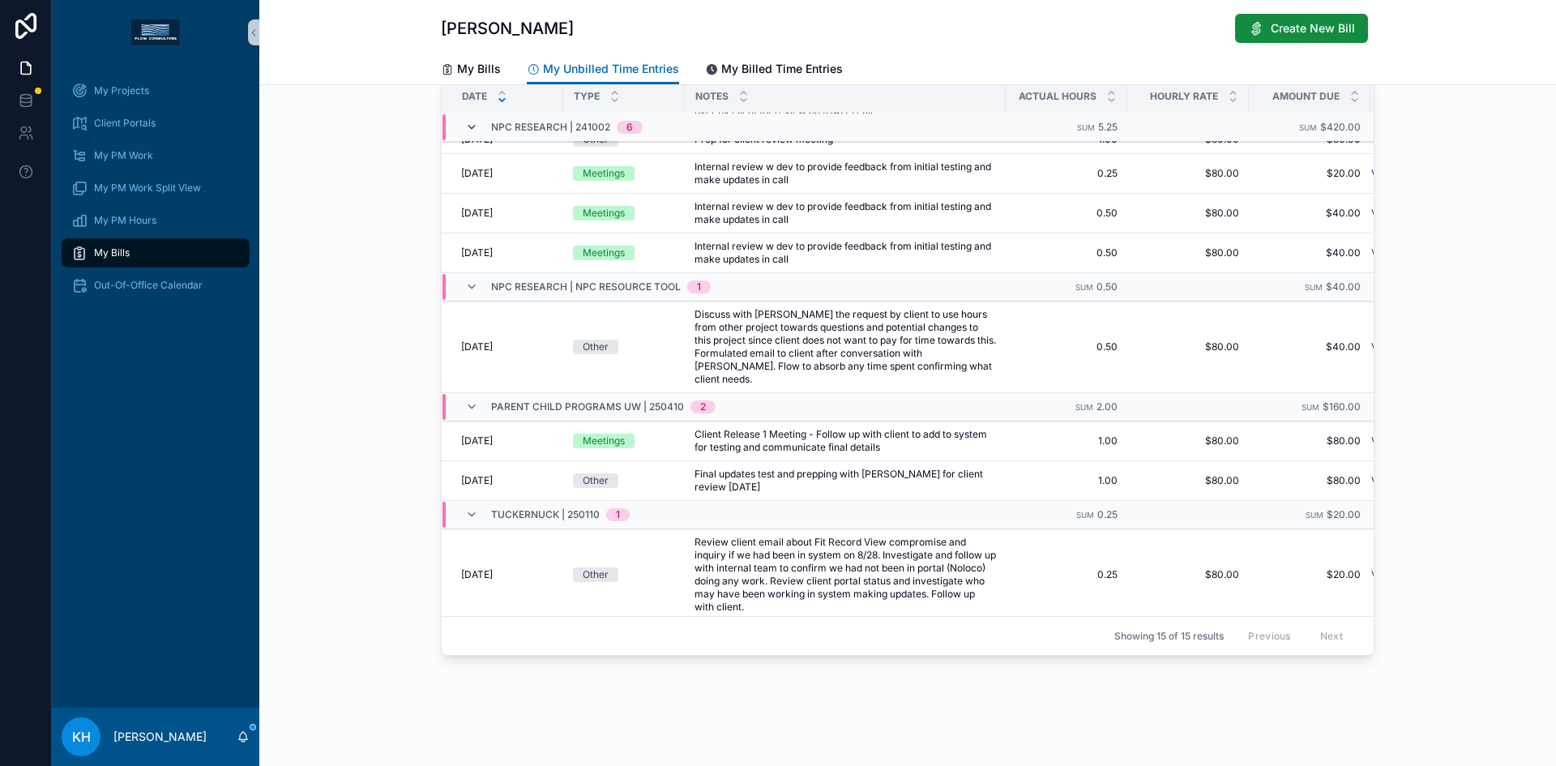
click at [468, 124] on icon "scrollable content" at bounding box center [471, 127] width 13 height 13
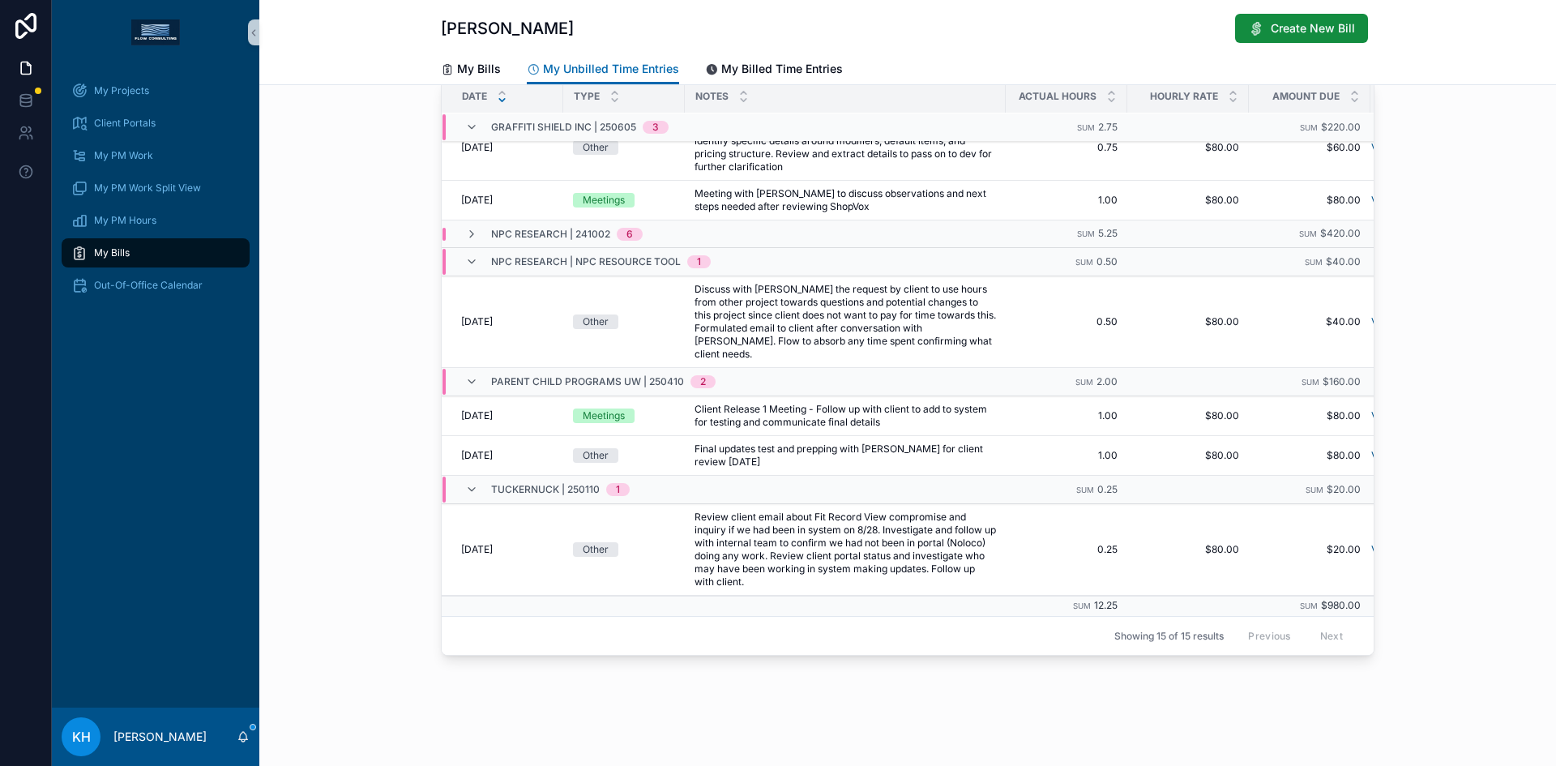
scroll to position [139, 0]
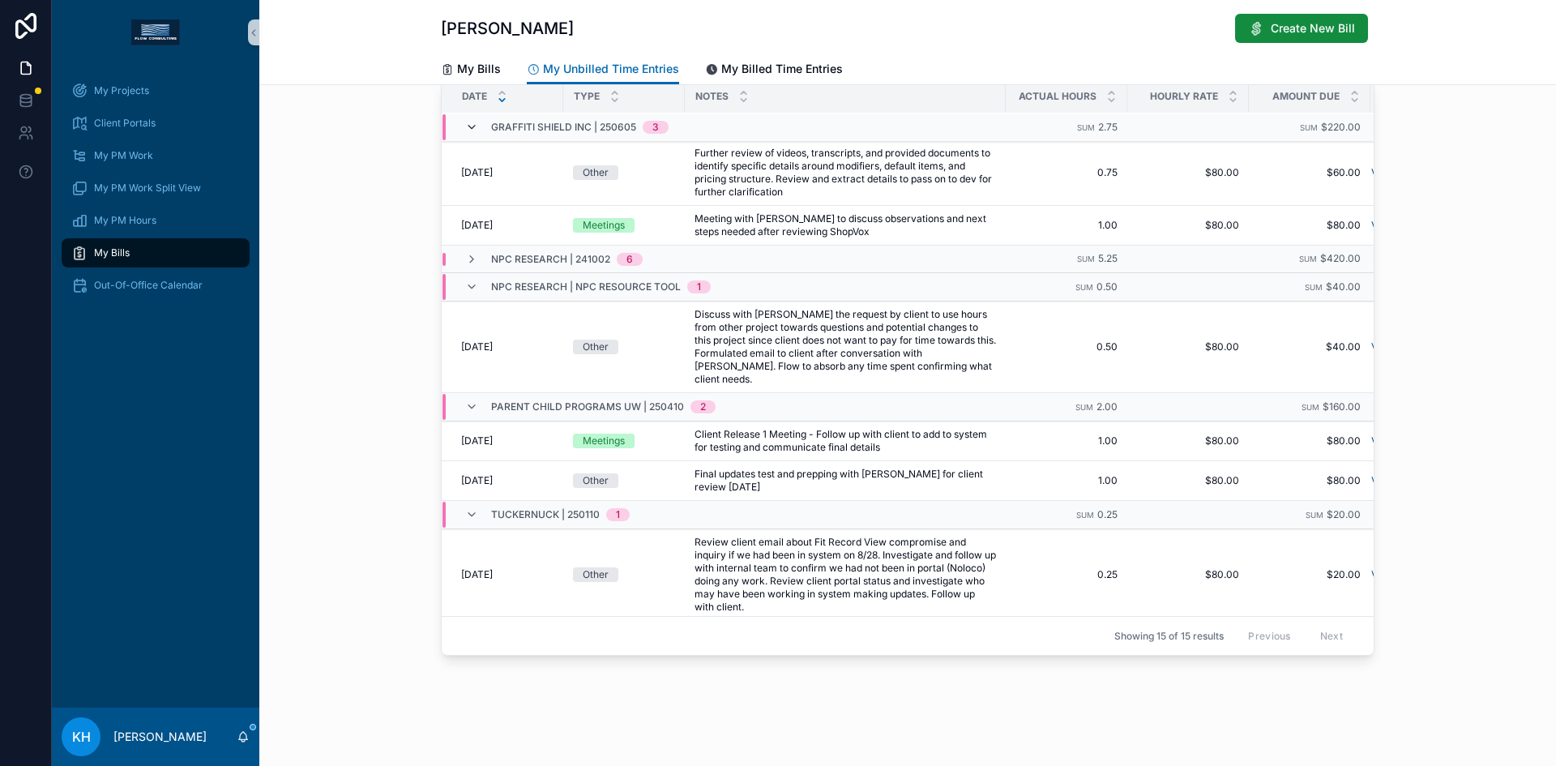
click at [465, 130] on icon "scrollable content" at bounding box center [471, 127] width 13 height 13
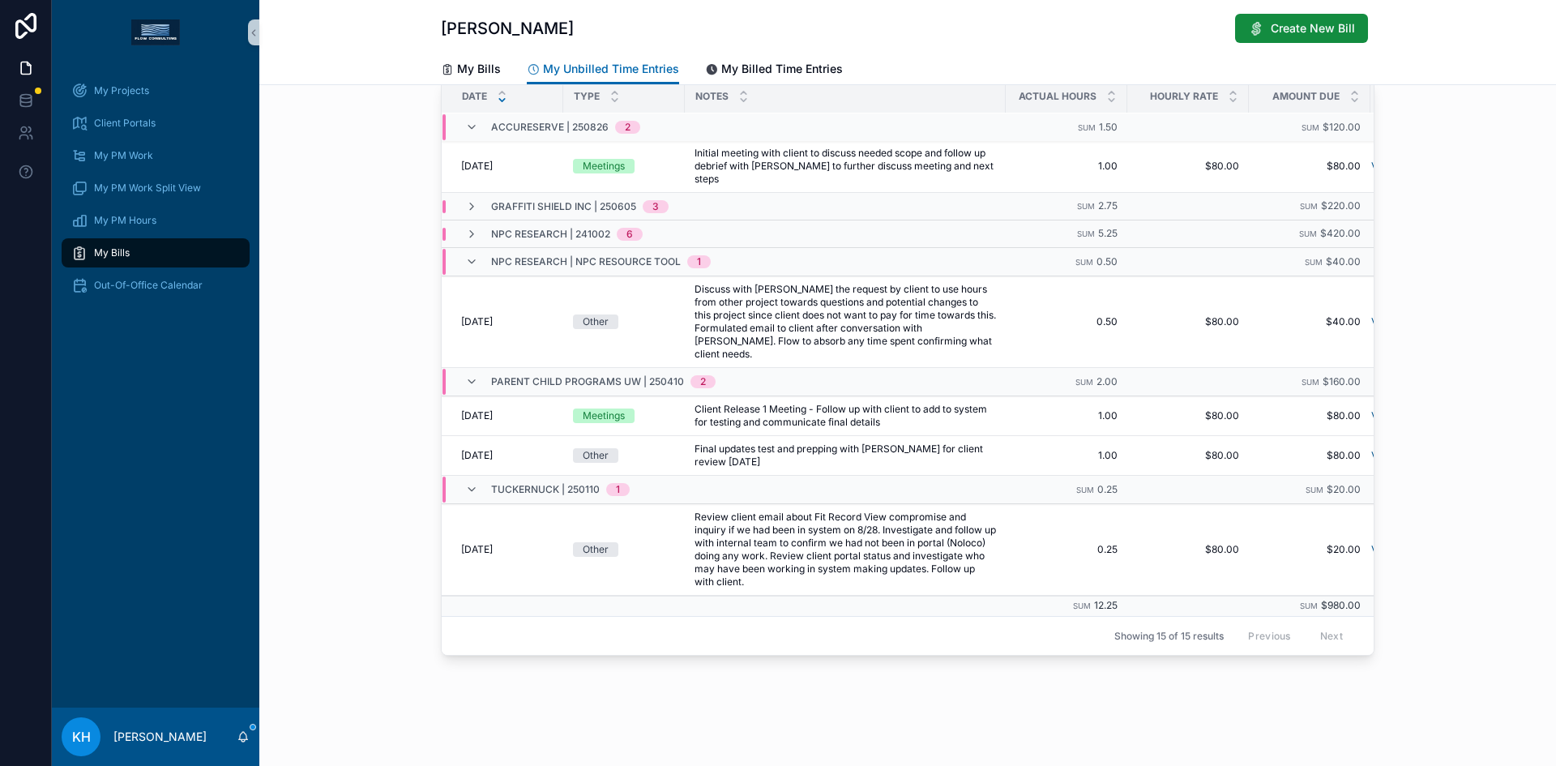
scroll to position [5, 0]
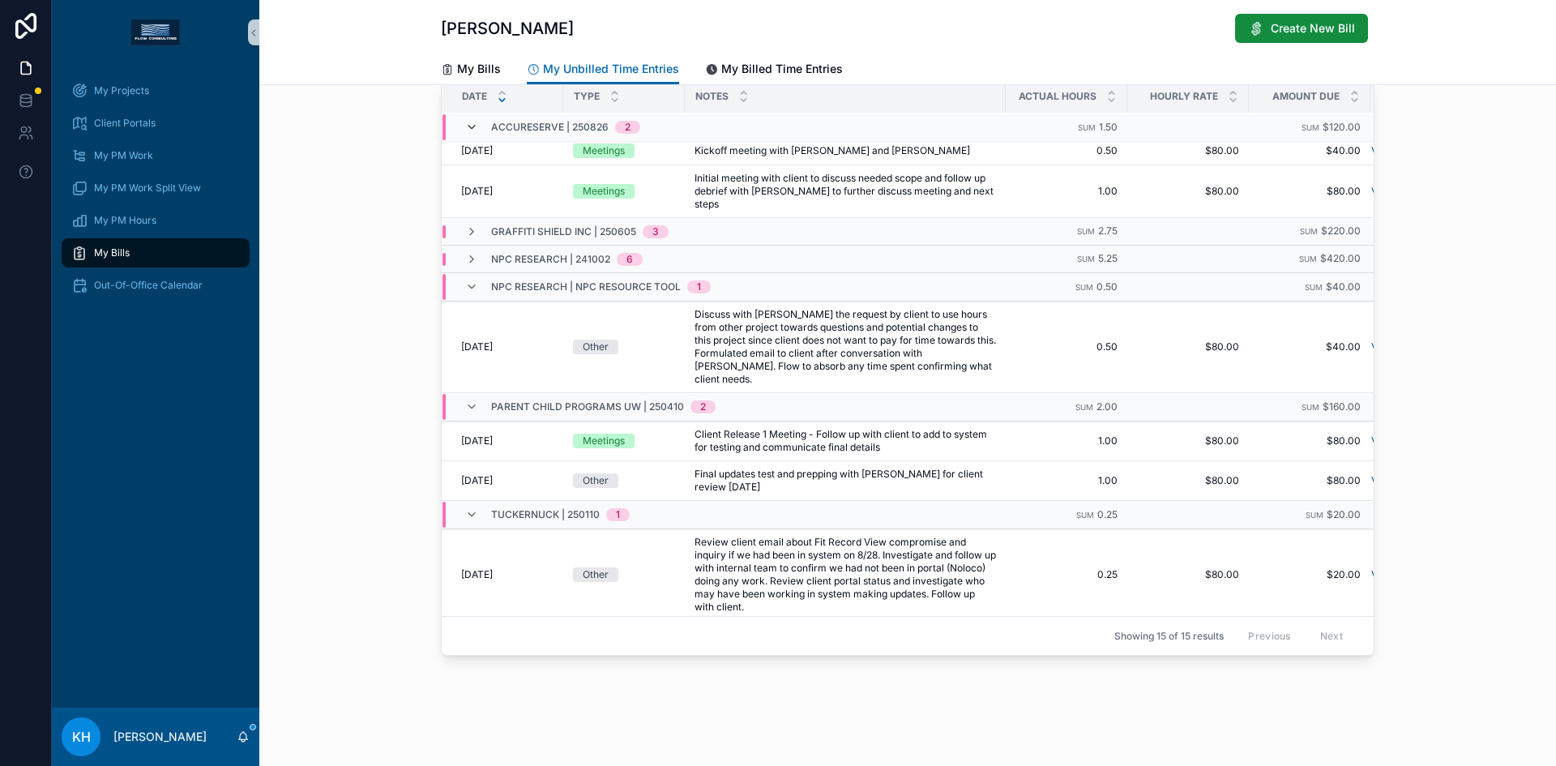
click at [465, 124] on icon "scrollable content" at bounding box center [471, 127] width 13 height 13
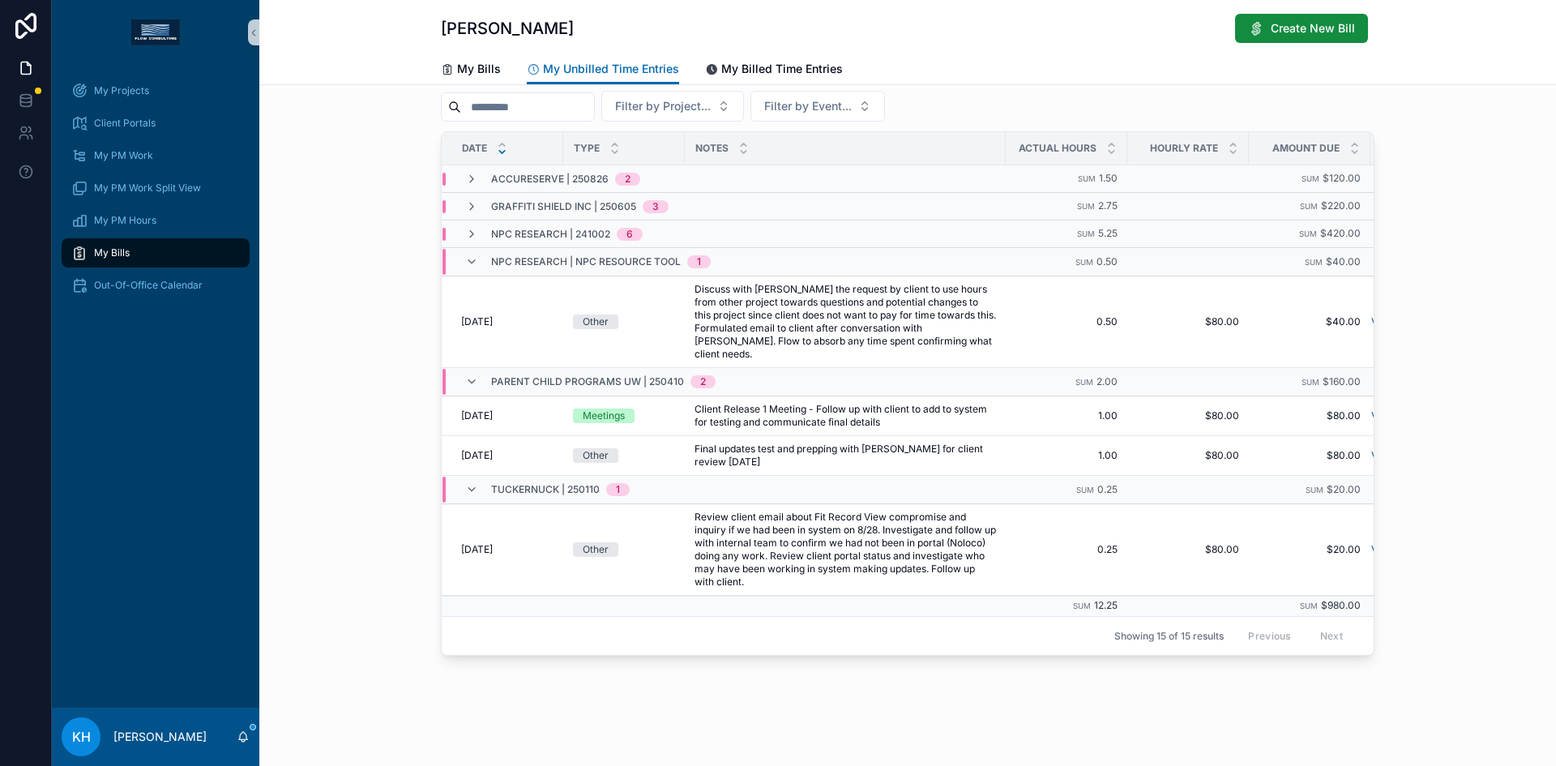
scroll to position [41, 0]
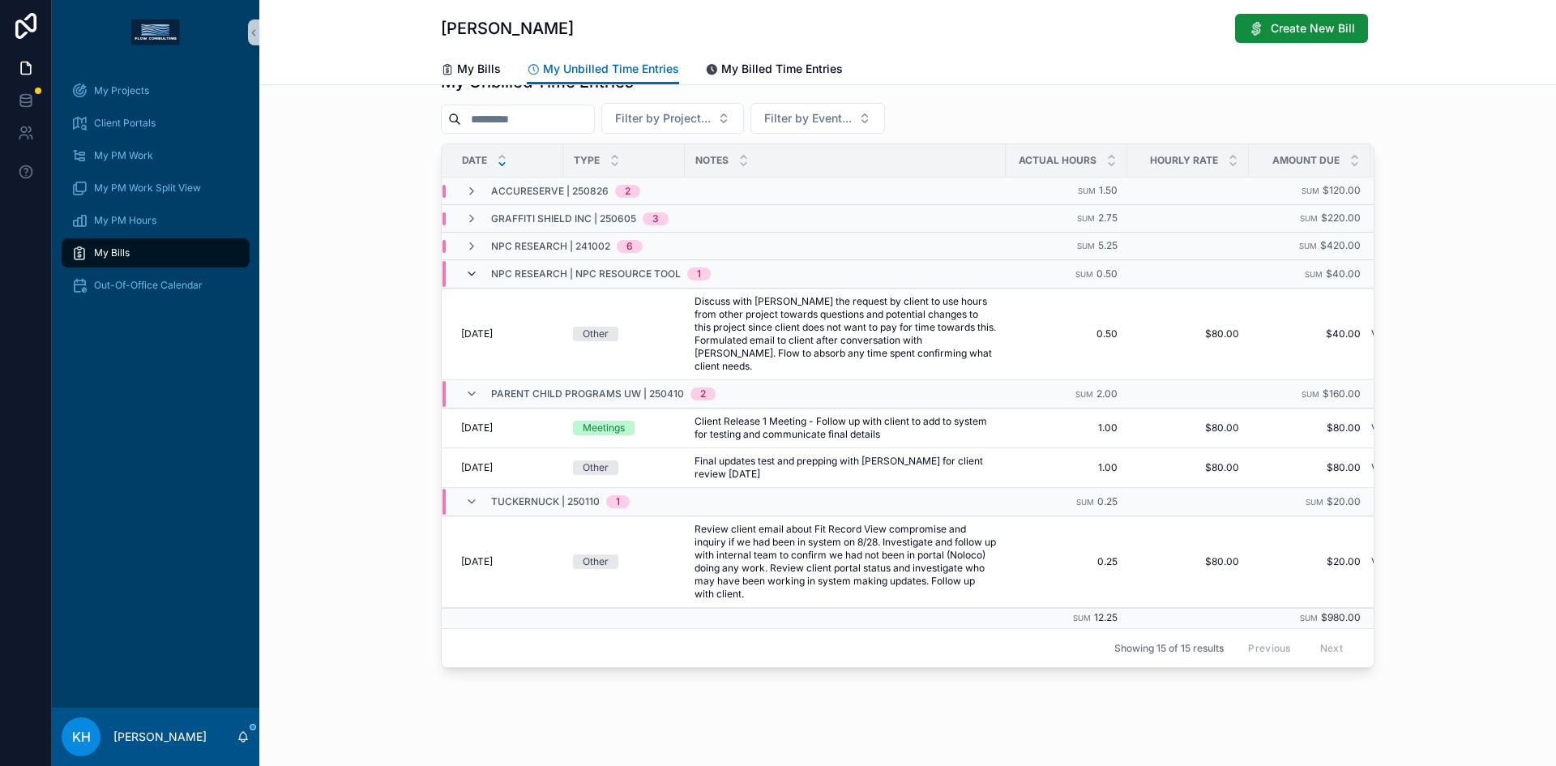
click at [467, 272] on icon "scrollable content" at bounding box center [471, 273] width 13 height 13
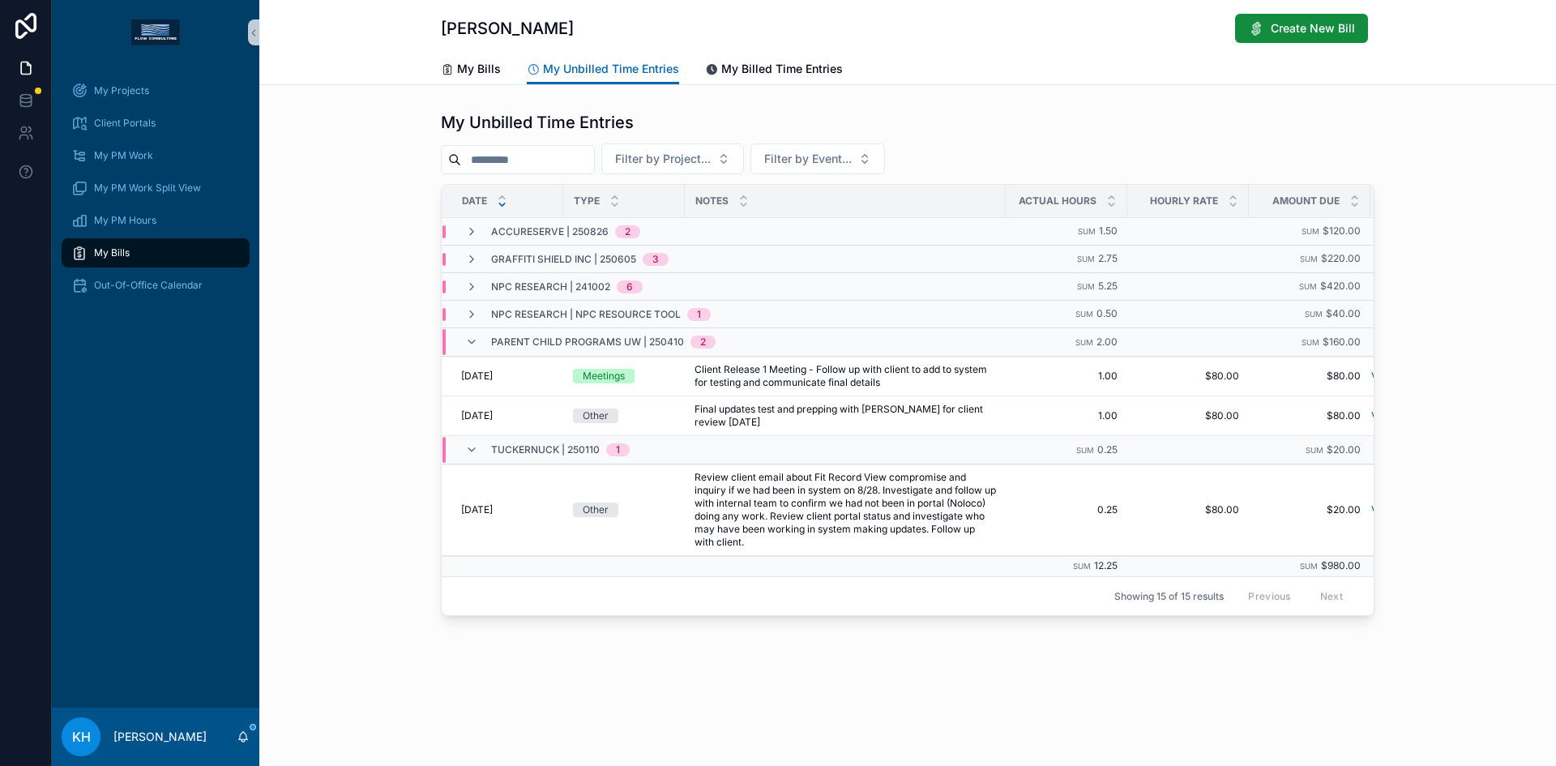
scroll to position [0, 0]
click at [470, 339] on icon "scrollable content" at bounding box center [471, 342] width 13 height 13
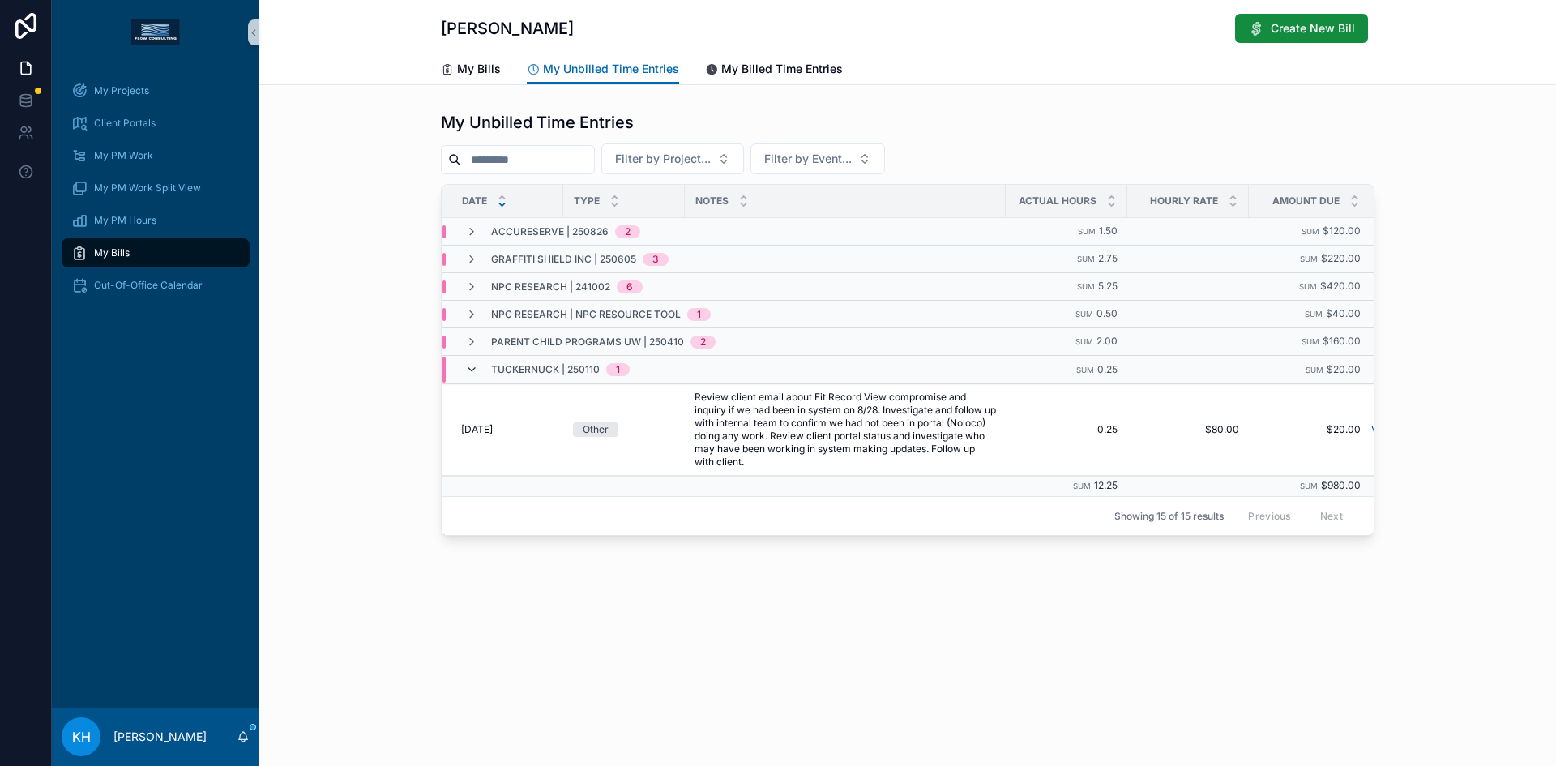
click at [472, 366] on icon "scrollable content" at bounding box center [471, 369] width 13 height 13
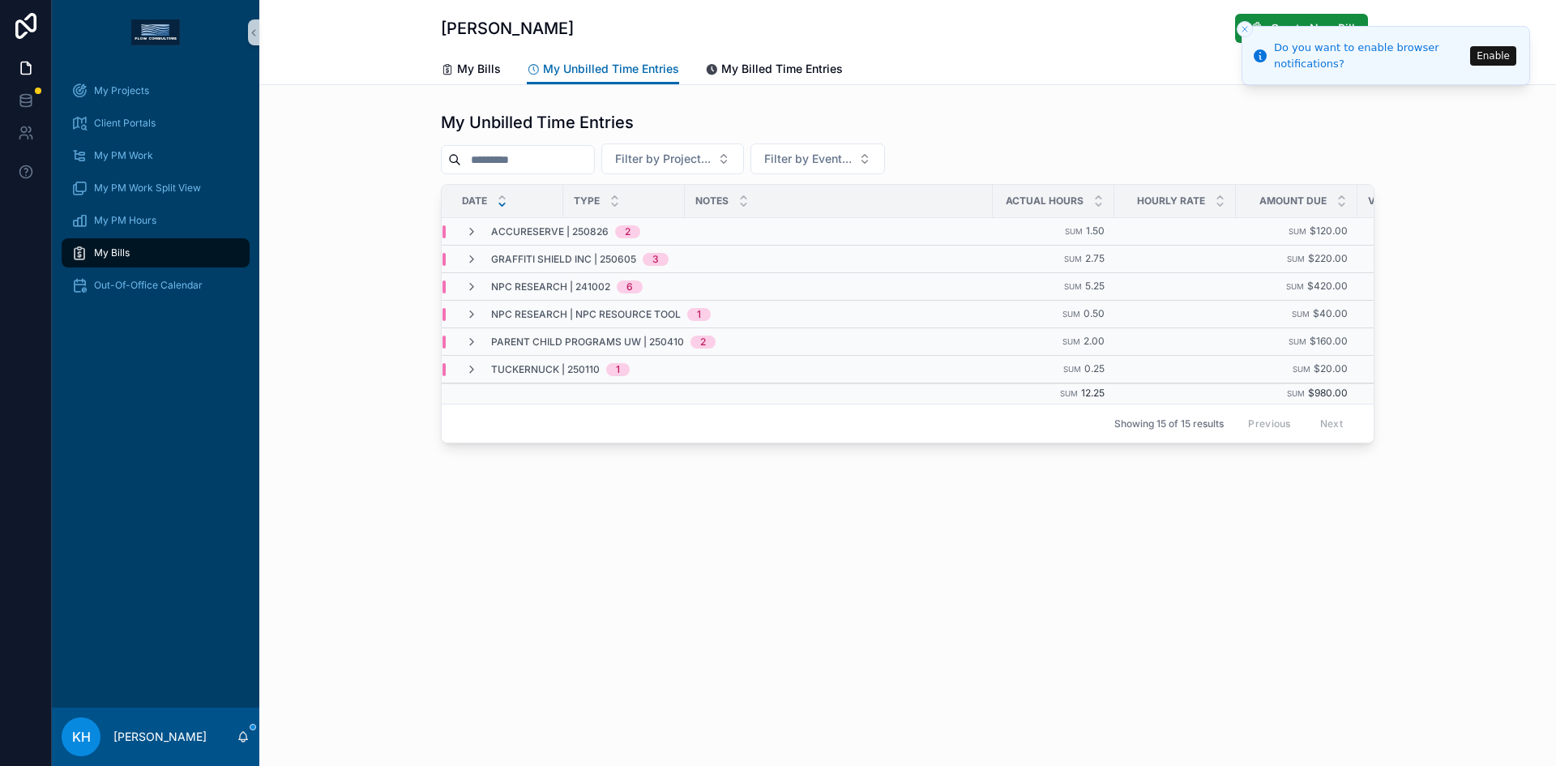
click at [1246, 28] on icon "Close toast" at bounding box center [1245, 29] width 10 height 10
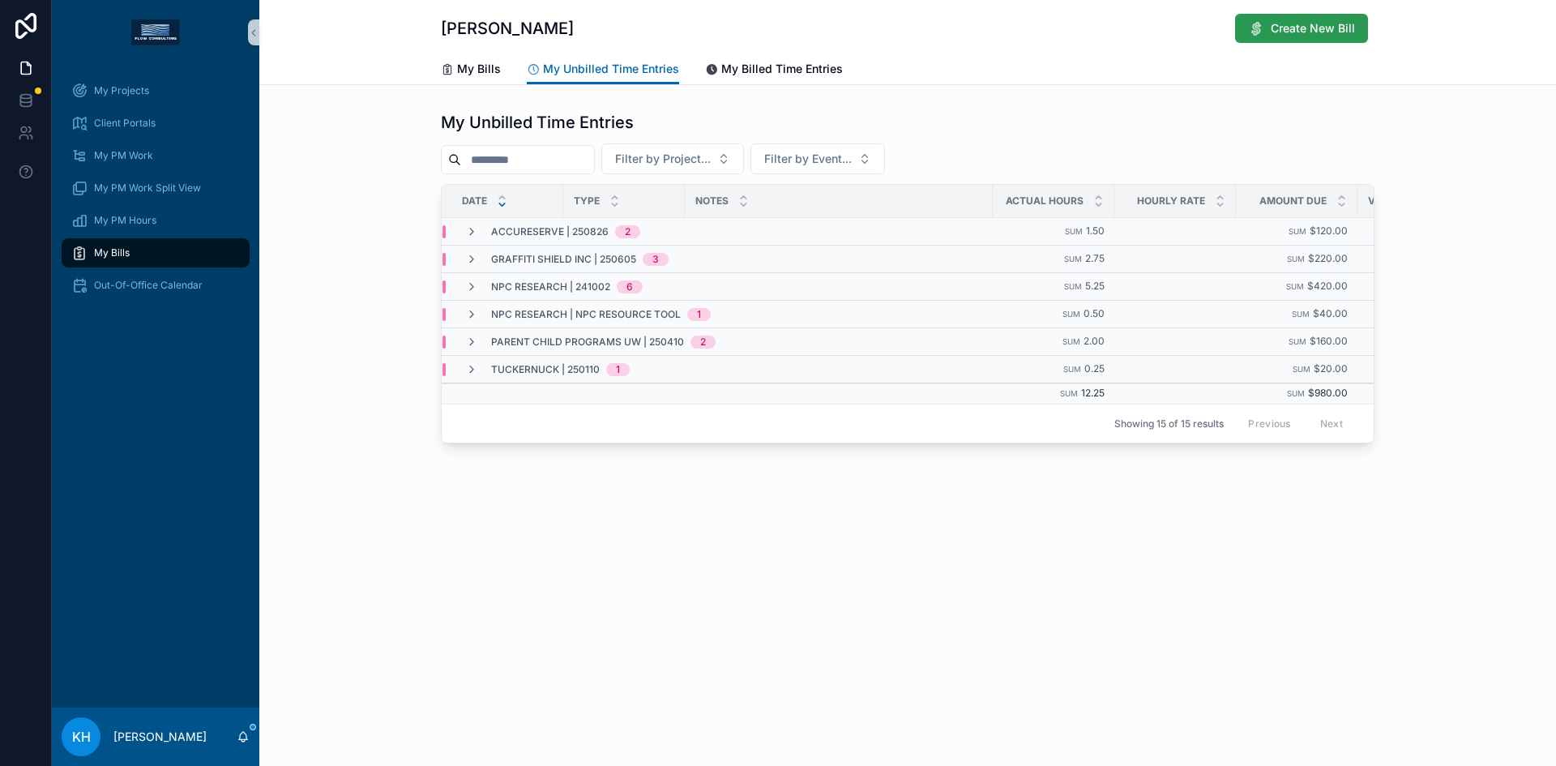
click at [1288, 28] on span "Create New Bill" at bounding box center [1313, 28] width 84 height 16
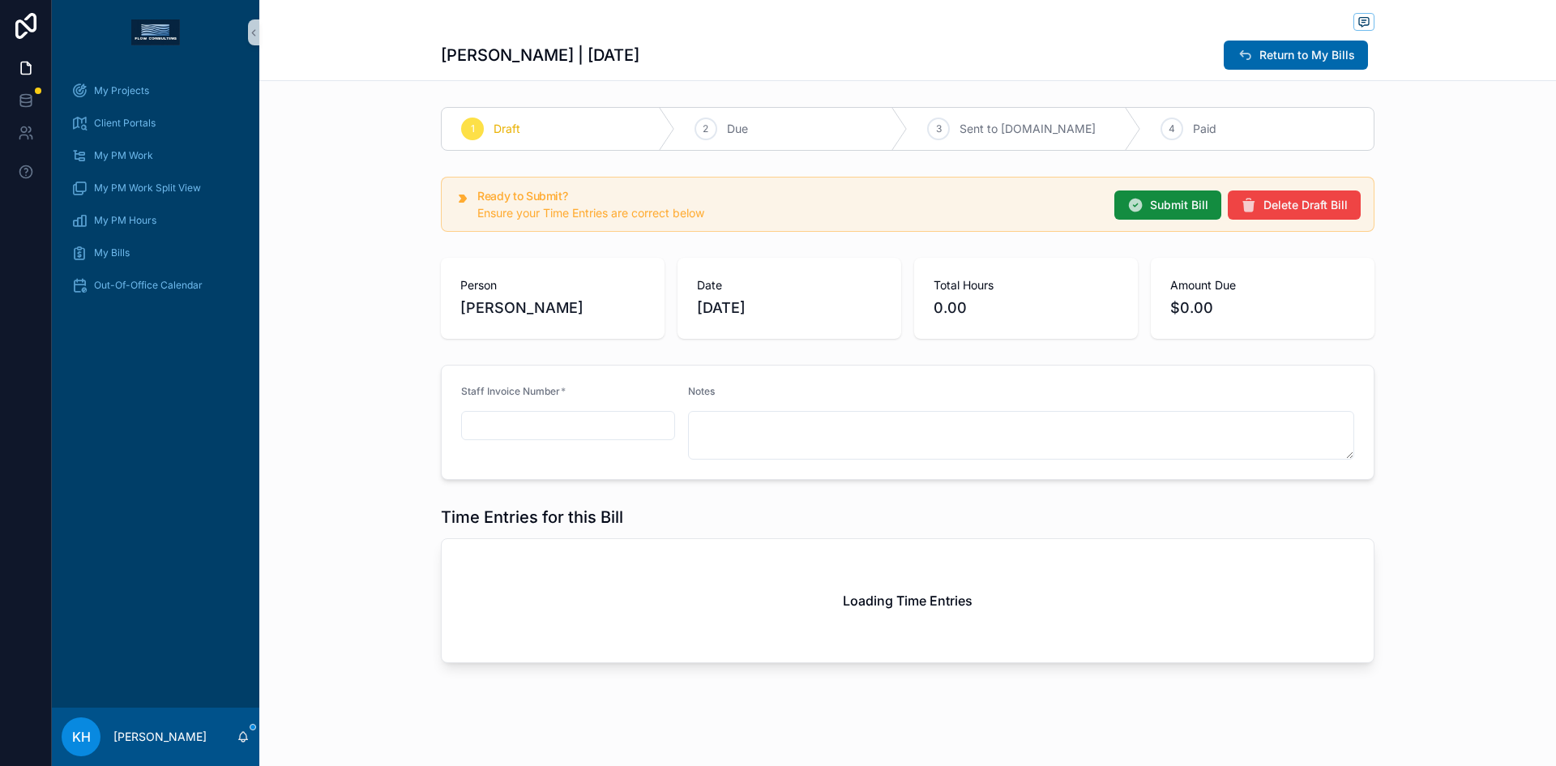
click at [515, 422] on input "scrollable content" at bounding box center [568, 425] width 212 height 23
type input "******"
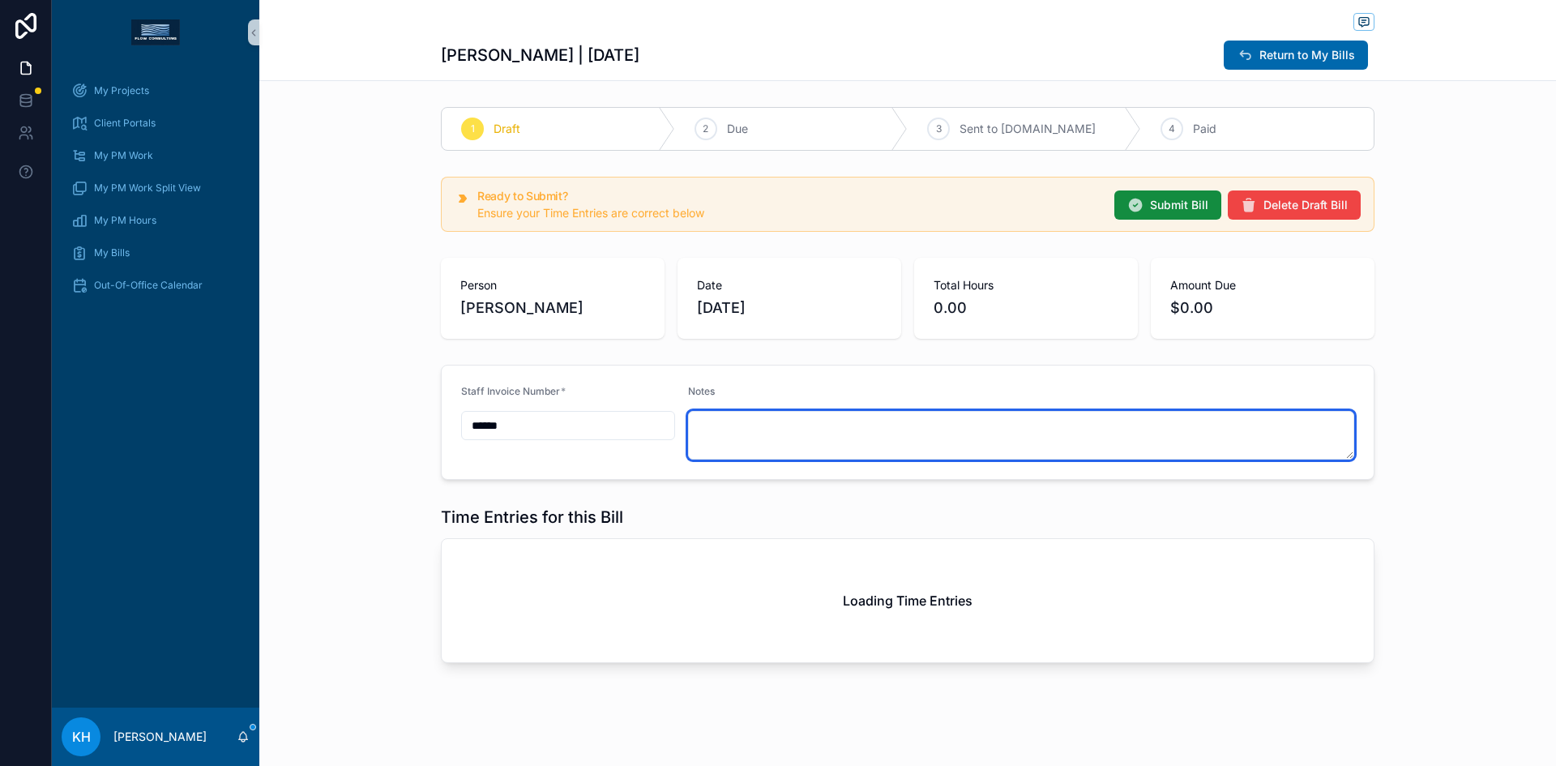
click at [698, 430] on textarea "scrollable content" at bounding box center [1021, 435] width 667 height 49
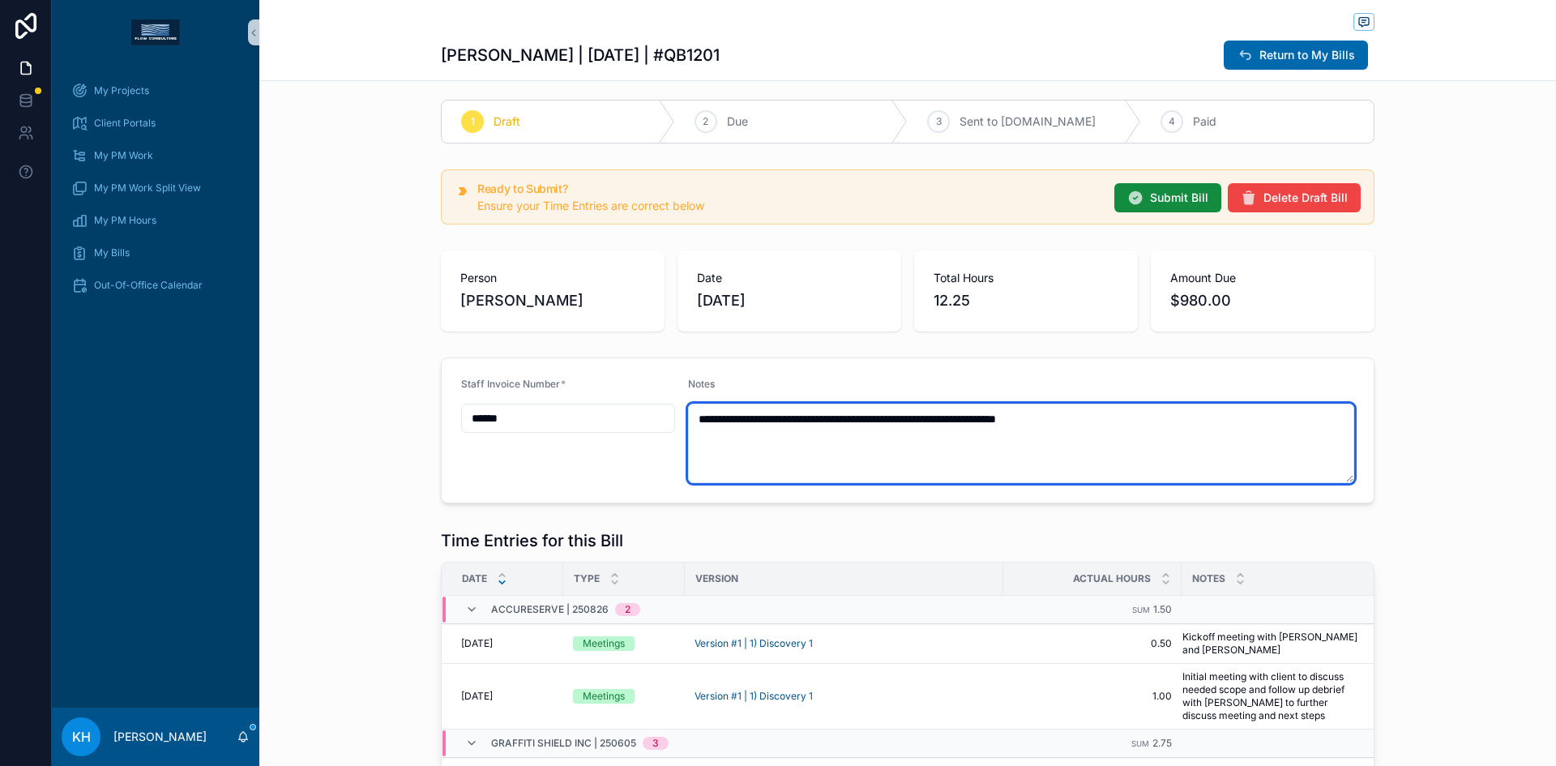
scroll to position [6, 0]
type textarea "**********"
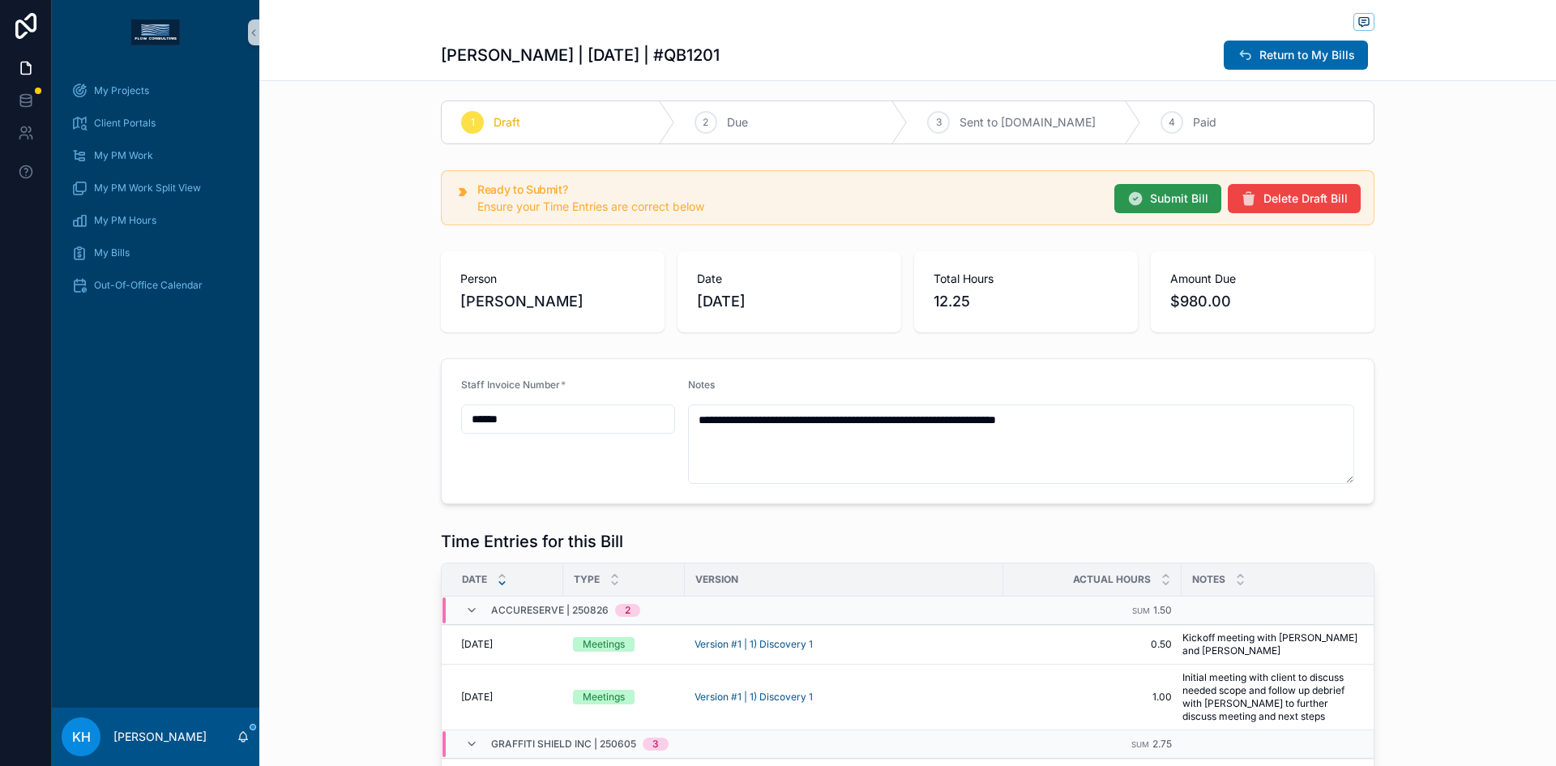
click at [1150, 194] on span "Submit Bill" at bounding box center [1179, 198] width 58 height 16
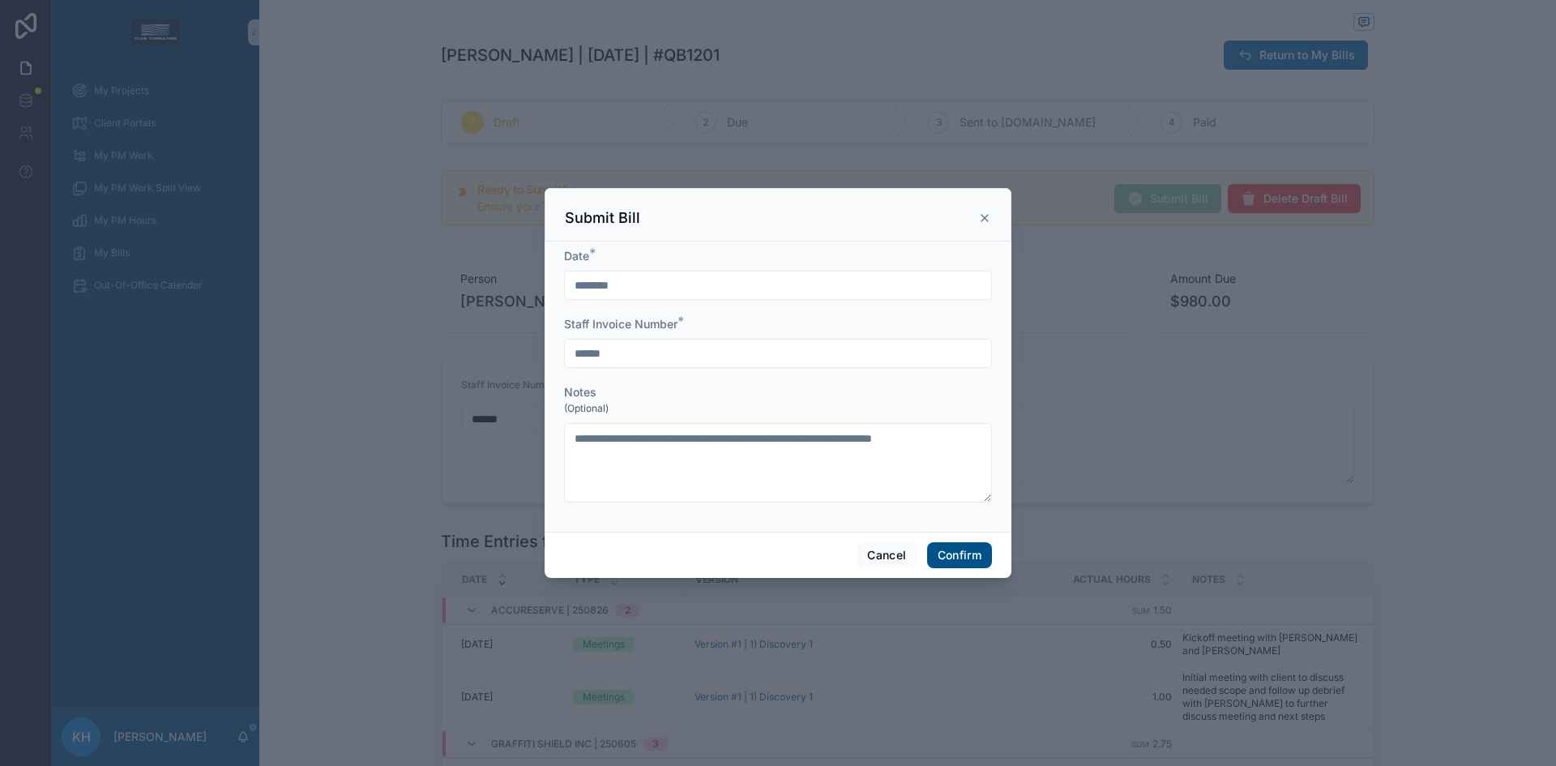
click at [946, 550] on button "Confirm" at bounding box center [959, 555] width 65 height 26
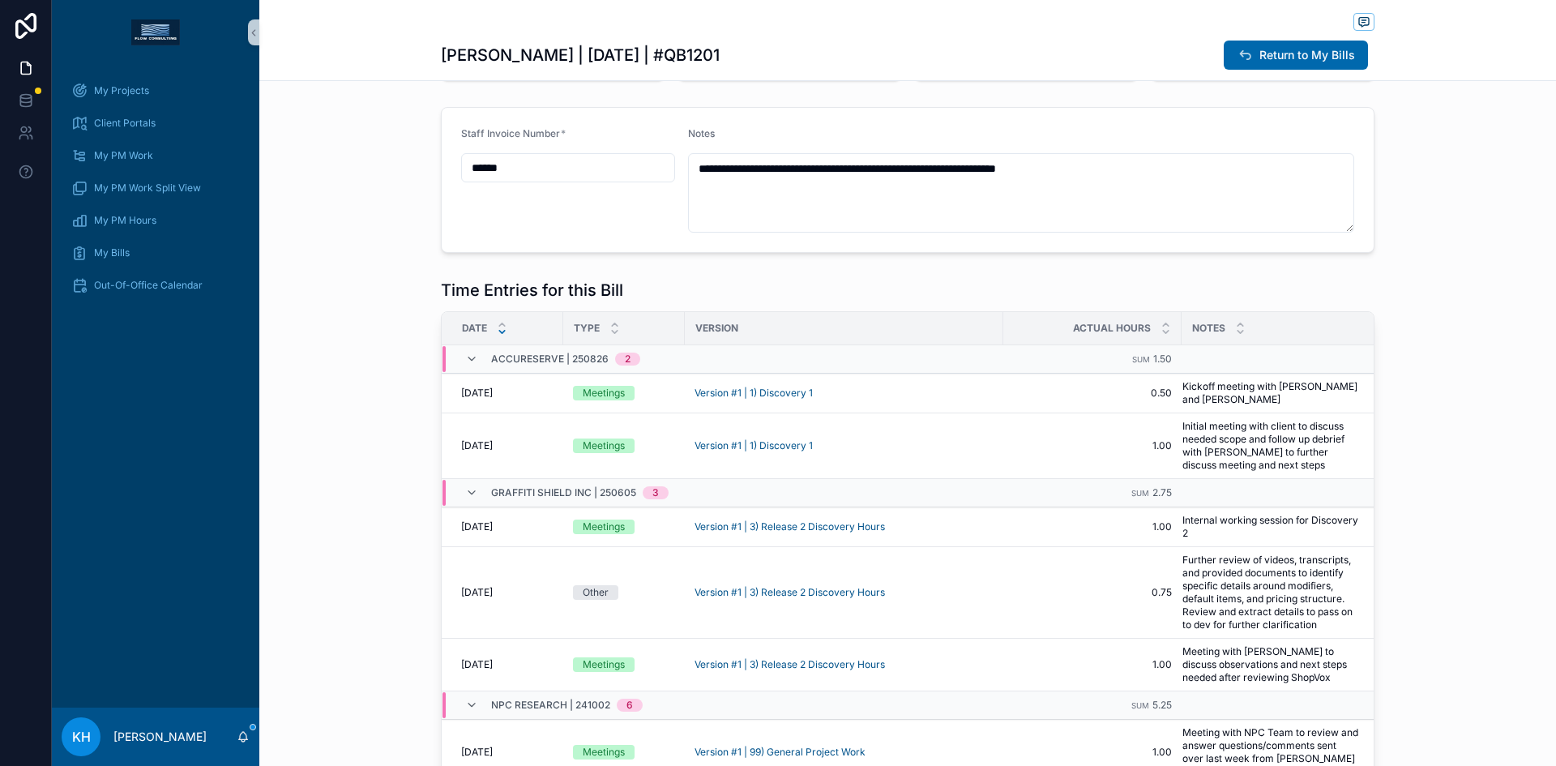
scroll to position [177, 0]
